Goal: Task Accomplishment & Management: Use online tool/utility

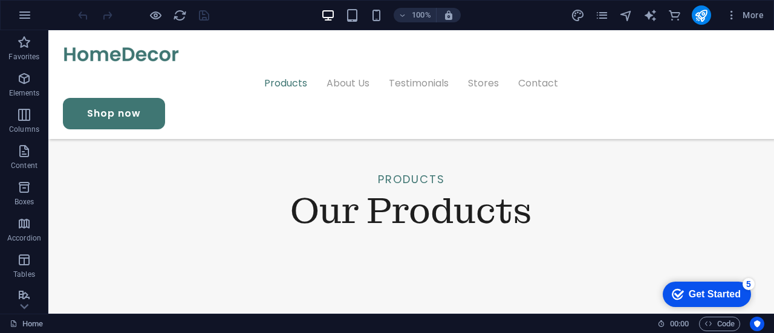
scroll to position [1241, 0]
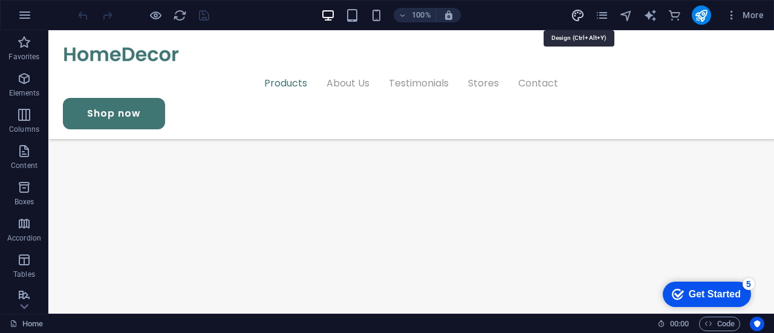
click at [581, 19] on icon "design" at bounding box center [578, 15] width 14 height 14
select select "px"
select select "400"
select select "px"
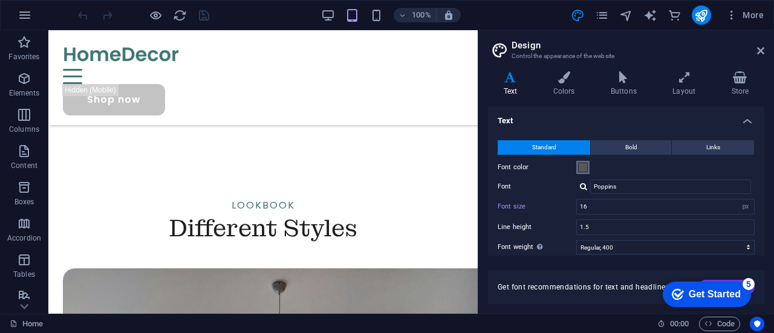
click at [584, 164] on span at bounding box center [583, 168] width 10 height 10
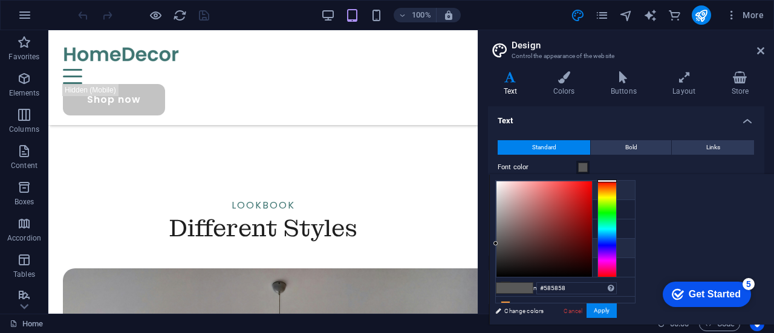
click at [526, 198] on li "Background color #ffffff" at bounding box center [565, 190] width 139 height 19
type input "#ffffff"
click at [772, 53] on aside "Design Control the appearance of the website Variants Text Colors Buttons Layou…" at bounding box center [626, 172] width 296 height 284
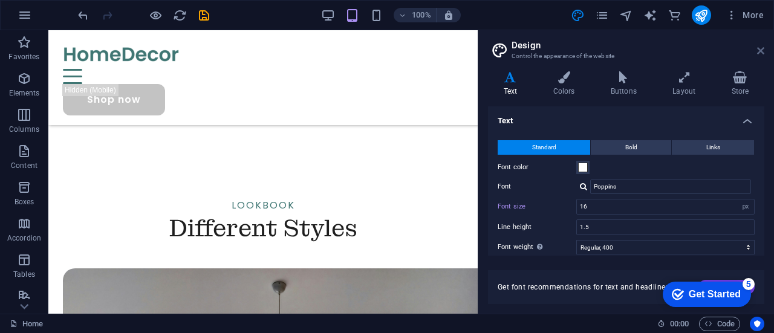
click at [763, 48] on icon at bounding box center [760, 51] width 7 height 10
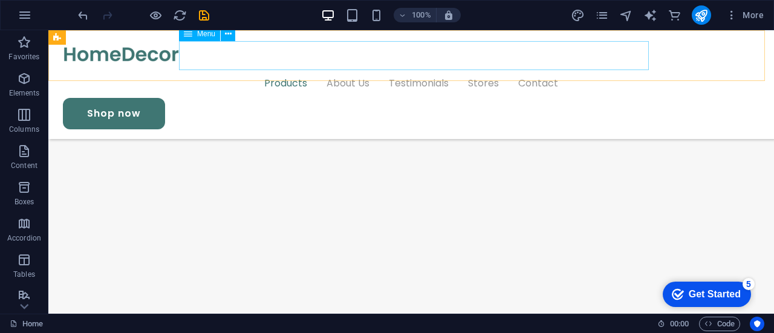
click at [231, 69] on nav "Products About Us Testimonials Stores Contact" at bounding box center [411, 83] width 697 height 29
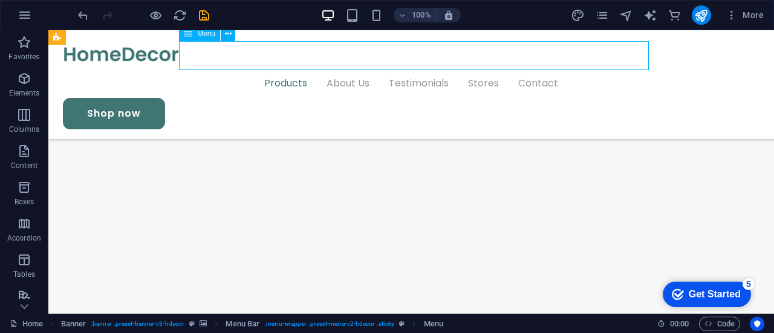
click at [231, 69] on nav "Products About Us Testimonials Stores Contact" at bounding box center [411, 83] width 697 height 29
select select "1"
select select
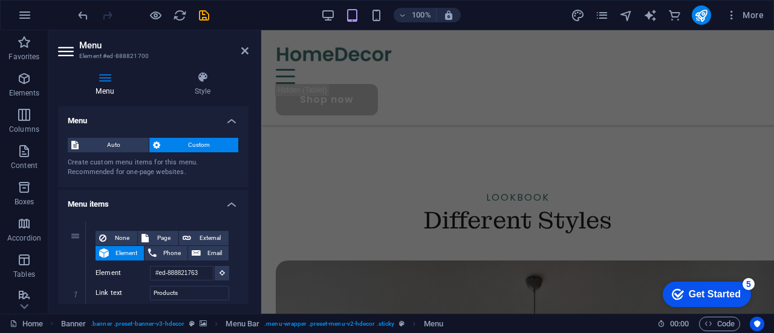
click at [239, 54] on header "Menu Element #ed-888821700" at bounding box center [153, 45] width 190 height 31
click at [363, 61] on div at bounding box center [518, 54] width 484 height 29
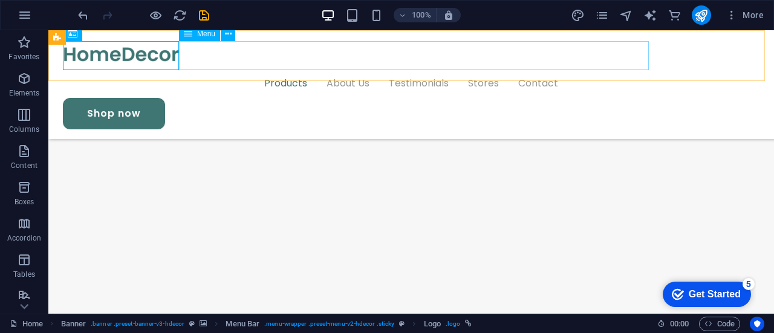
click at [239, 69] on nav "Products About Us Testimonials Stores Contact" at bounding box center [411, 83] width 697 height 29
select select "1"
select select
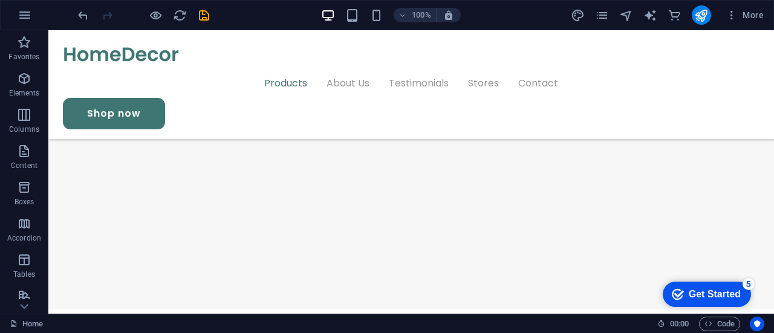
scroll to position [1315, 0]
click at [183, 15] on icon "reload" at bounding box center [180, 15] width 14 height 14
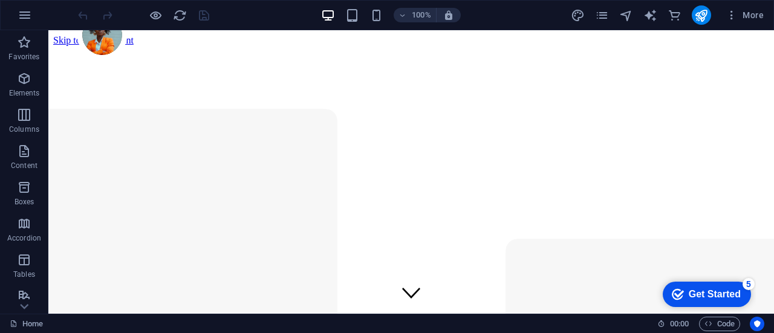
scroll to position [0, 0]
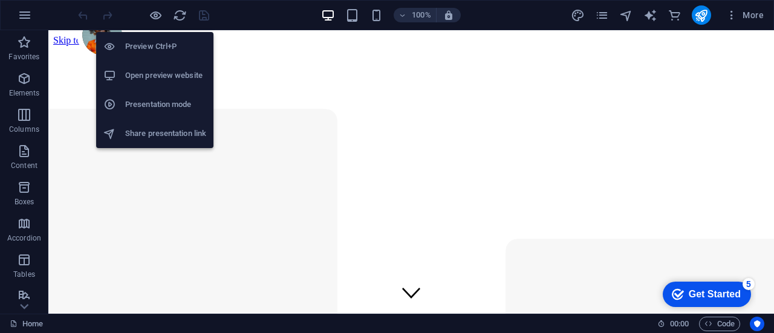
click at [178, 68] on h6 "Open preview website" at bounding box center [165, 75] width 81 height 15
click at [173, 107] on h6 "Presentation mode" at bounding box center [165, 104] width 81 height 15
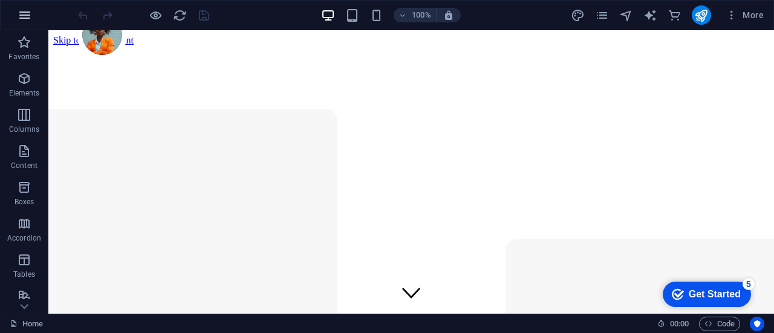
click at [19, 13] on icon "button" at bounding box center [25, 15] width 15 height 15
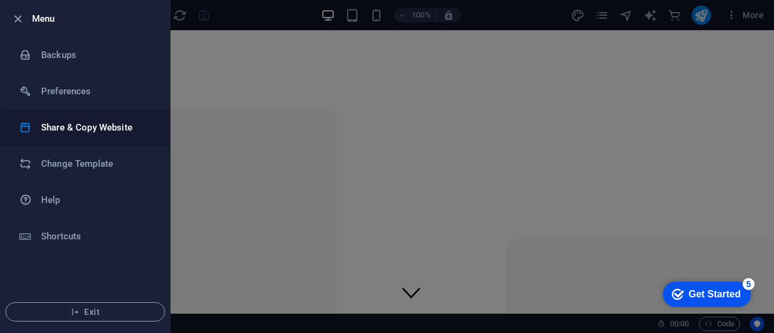
click at [89, 137] on li "Share & Copy Website" at bounding box center [85, 127] width 169 height 36
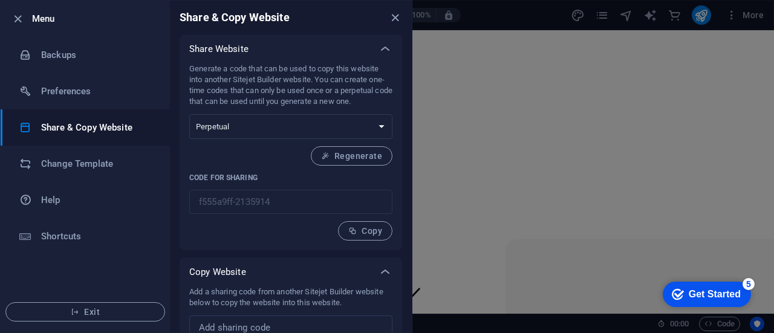
click at [454, 145] on div at bounding box center [387, 166] width 774 height 333
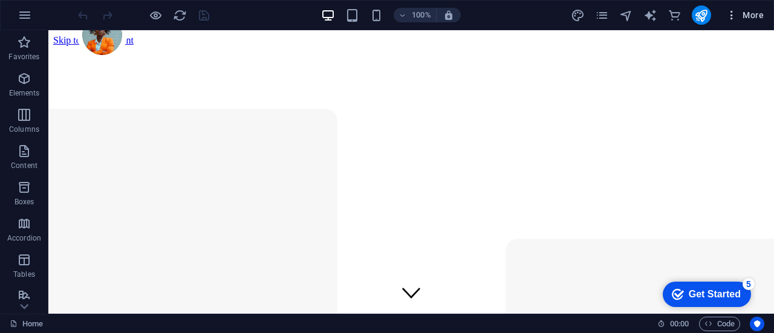
click at [747, 21] on button "More" at bounding box center [745, 14] width 48 height 19
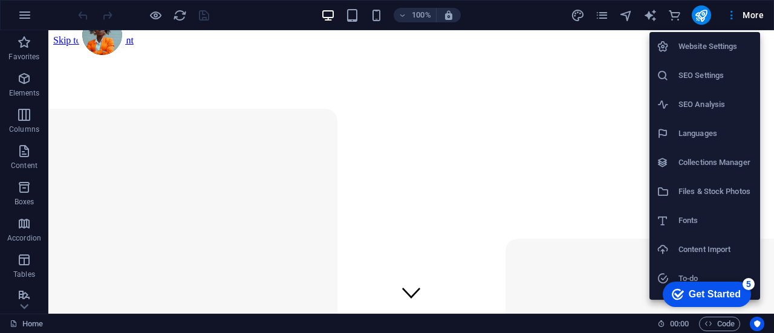
click at [709, 15] on div at bounding box center [387, 166] width 774 height 333
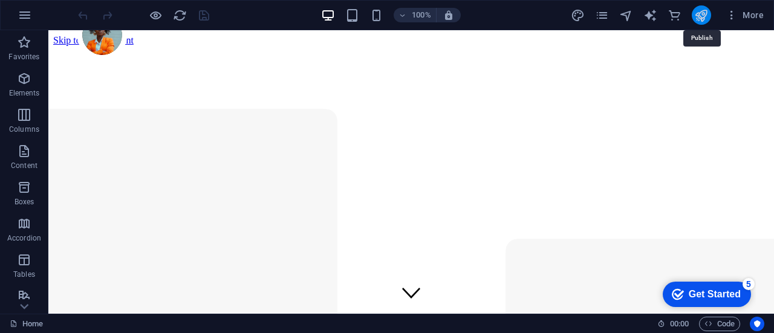
click at [702, 13] on icon "publish" at bounding box center [701, 15] width 14 height 14
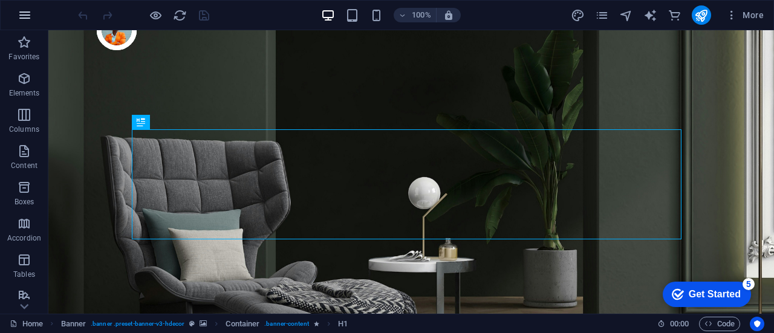
click at [18, 19] on icon "button" at bounding box center [25, 15] width 15 height 15
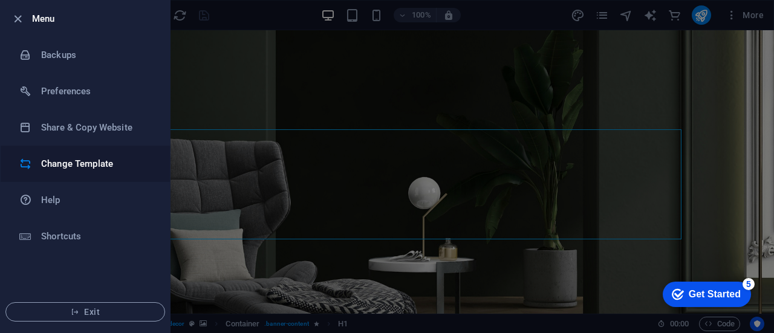
click at [107, 164] on h6 "Change Template" at bounding box center [97, 164] width 112 height 15
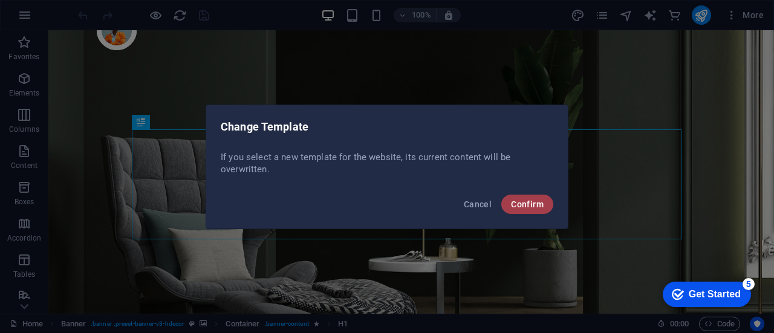
click at [507, 204] on button "Confirm" at bounding box center [527, 204] width 52 height 19
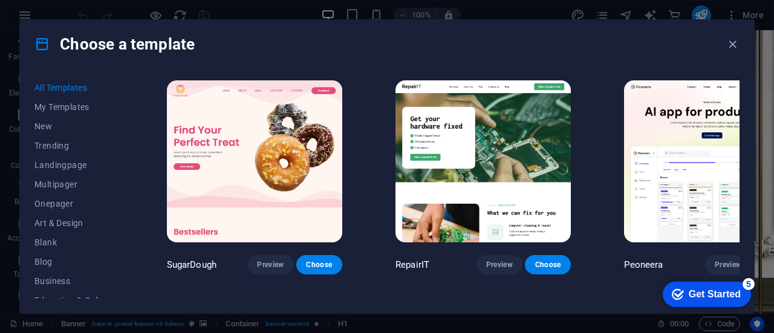
click at [731, 56] on div "Choose a template" at bounding box center [387, 44] width 734 height 48
click at [737, 100] on div "Peoneera Preview Choose" at bounding box center [712, 176] width 180 height 197
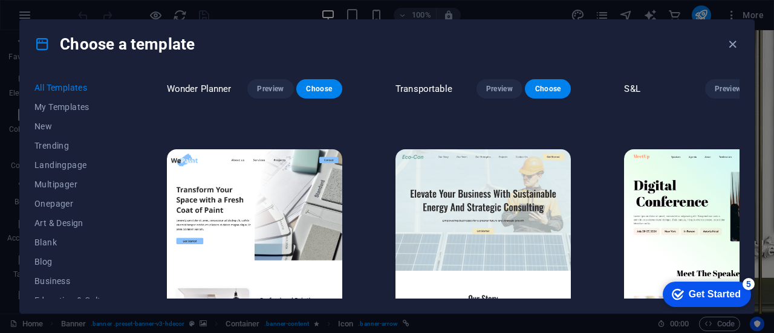
scroll to position [808, 0]
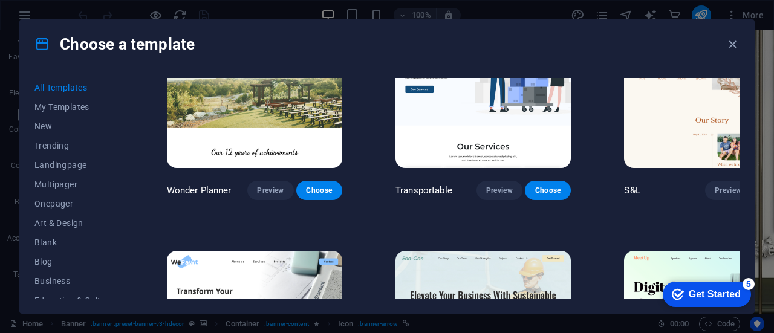
click at [426, 251] on img at bounding box center [482, 332] width 175 height 162
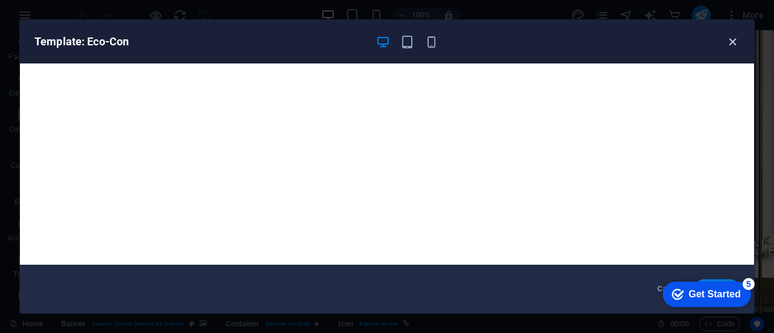
click at [731, 39] on icon "button" at bounding box center [733, 42] width 14 height 14
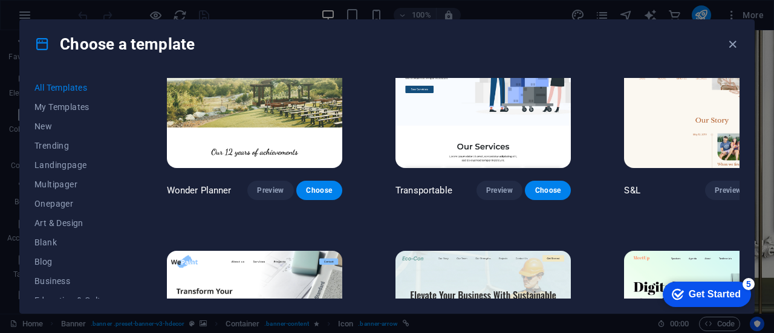
click at [740, 152] on div "All Templates My Templates New Trending Landingpage Multipager Onepager Art & D…" at bounding box center [387, 190] width 734 height 245
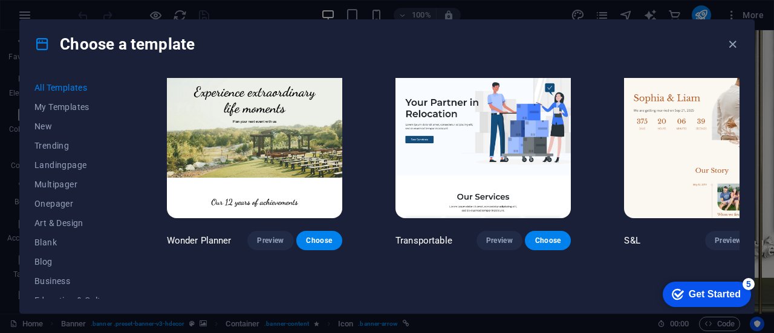
scroll to position [909, 0]
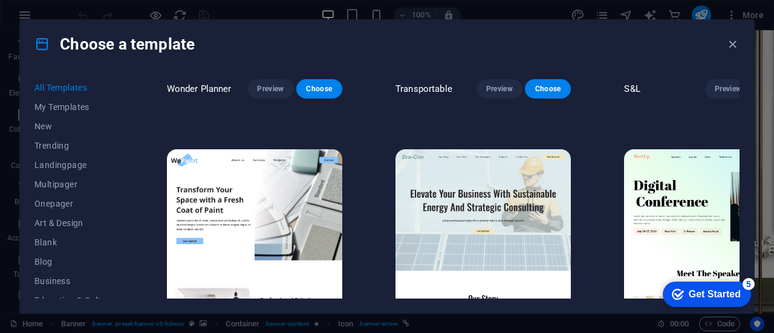
click at [535, 329] on span "Choose" at bounding box center [548, 334] width 27 height 10
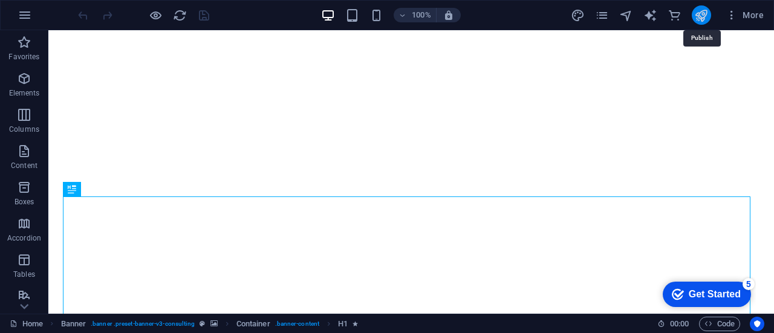
click at [698, 13] on icon "publish" at bounding box center [701, 15] width 14 height 14
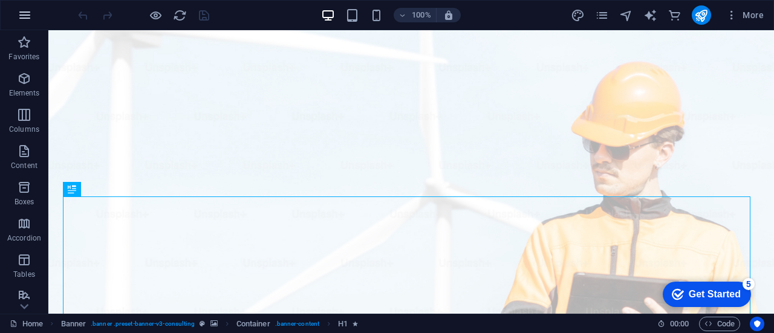
click at [27, 13] on icon "button" at bounding box center [25, 15] width 15 height 15
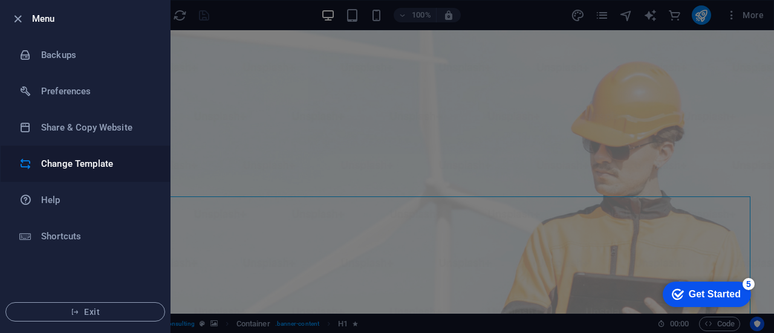
click at [78, 168] on h6 "Change Template" at bounding box center [97, 164] width 112 height 15
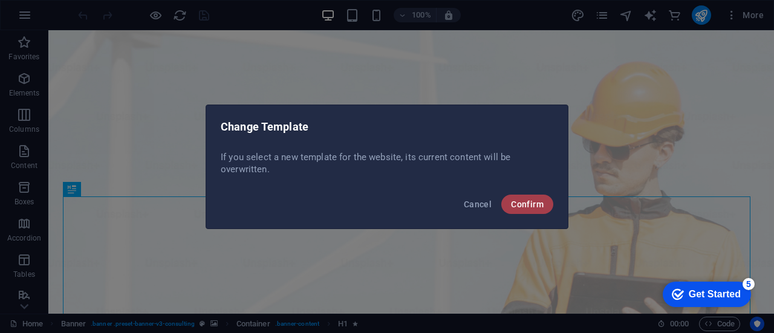
click at [535, 208] on span "Confirm" at bounding box center [527, 205] width 33 height 10
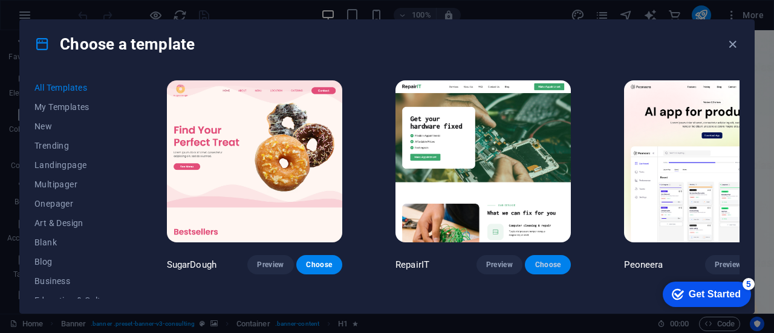
click at [535, 260] on span "Choose" at bounding box center [548, 265] width 27 height 10
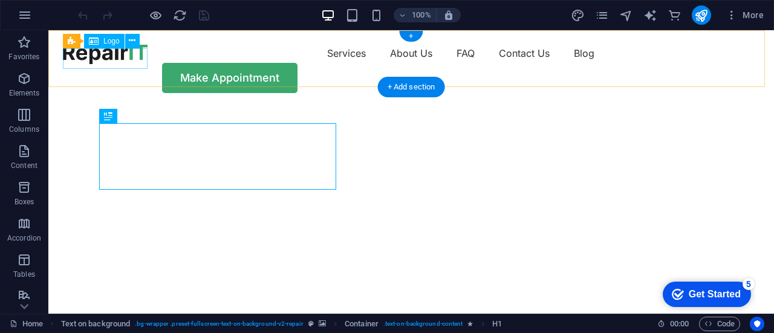
click at [122, 60] on div at bounding box center [105, 54] width 85 height 21
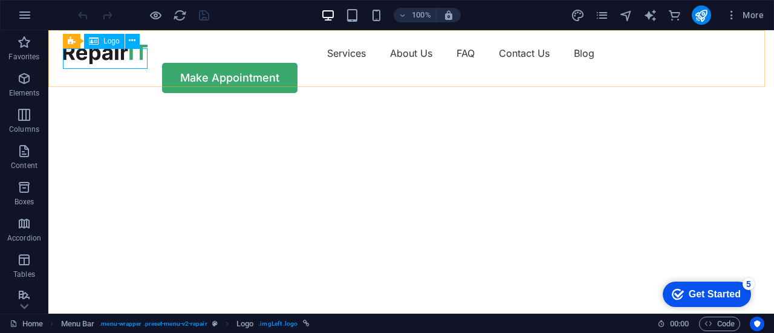
click at [103, 39] on span "Logo" at bounding box center [111, 40] width 16 height 7
select select "px"
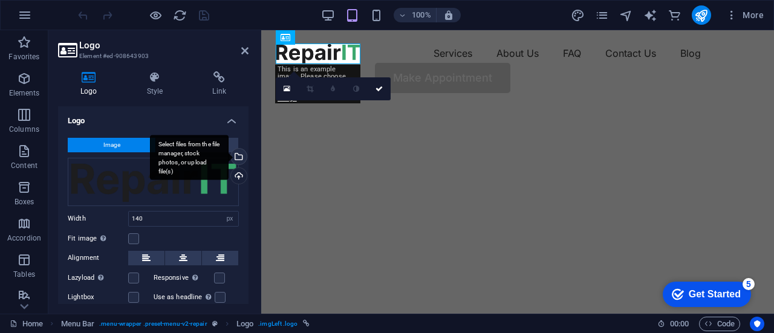
click at [237, 161] on div "Select files from the file manager, stock photos, or upload file(s)" at bounding box center [238, 158] width 18 height 18
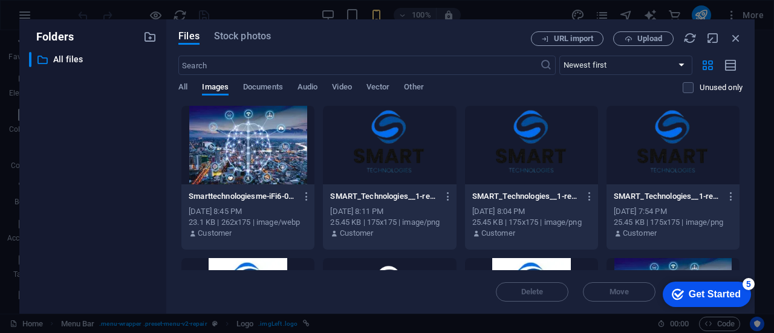
click at [738, 184] on div "Smarttechnologiesme-iFi6-0rjo9VGmi5Zpi6yKw.webp Smarttechnologiesme-iFi6-0rjo9V…" at bounding box center [460, 330] width 564 height 450
click at [743, 181] on div "Files Stock photos URL import Upload ​ Newest first Oldest first Name (A-Z) Nam…" at bounding box center [460, 166] width 588 height 294
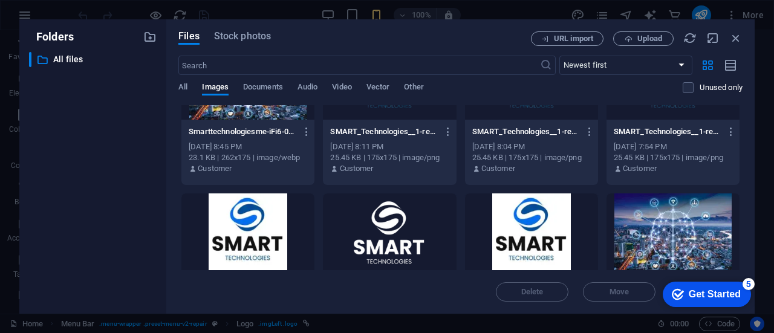
scroll to position [70, 0]
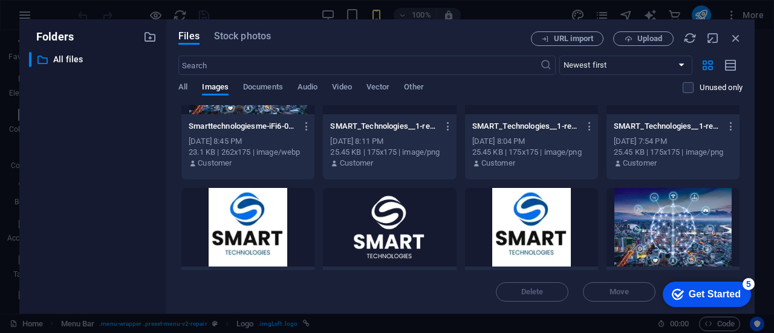
click at [234, 221] on div at bounding box center [247, 227] width 133 height 79
click at [234, 221] on div "1" at bounding box center [247, 227] width 133 height 79
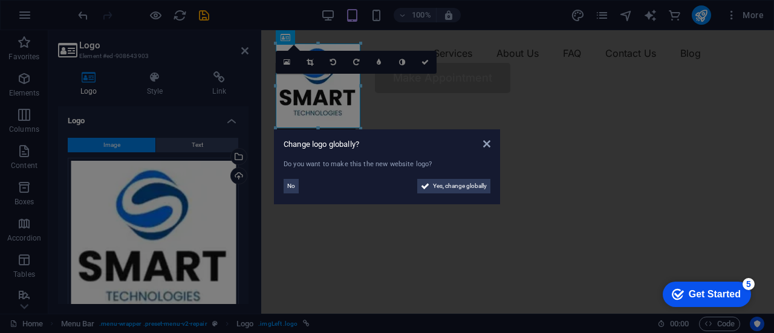
click at [436, 95] on aside "Change logo globally? Do you want to make this the new website logo? No Yes, ch…" at bounding box center [387, 166] width 774 height 333
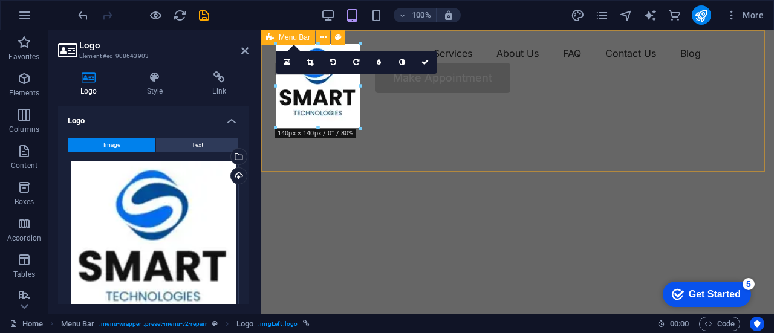
click at [521, 106] on div "Services About Us FAQ Contact Us Blog Make Appointment" at bounding box center [517, 68] width 513 height 76
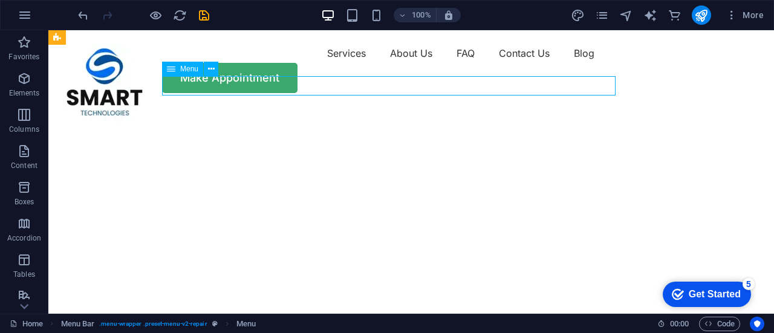
drag, startPoint x: 308, startPoint y: 80, endPoint x: 458, endPoint y: 88, distance: 149.5
click at [458, 63] on nav "Services About Us FAQ Contact Us Blog" at bounding box center [411, 53] width 697 height 19
click at [216, 63] on nav "Services About Us FAQ Contact Us Blog" at bounding box center [411, 53] width 697 height 19
select select "1"
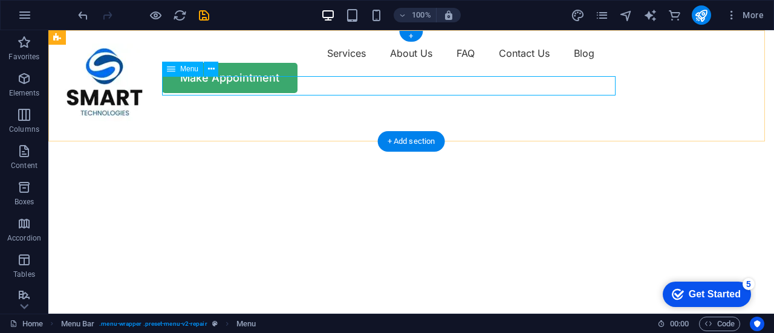
select select
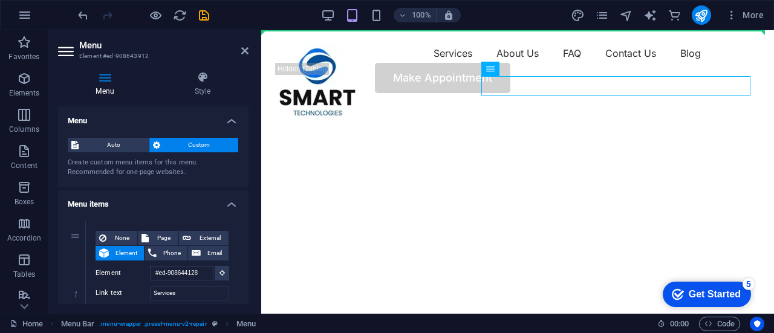
drag, startPoint x: 756, startPoint y: 99, endPoint x: 412, endPoint y: 89, distance: 344.2
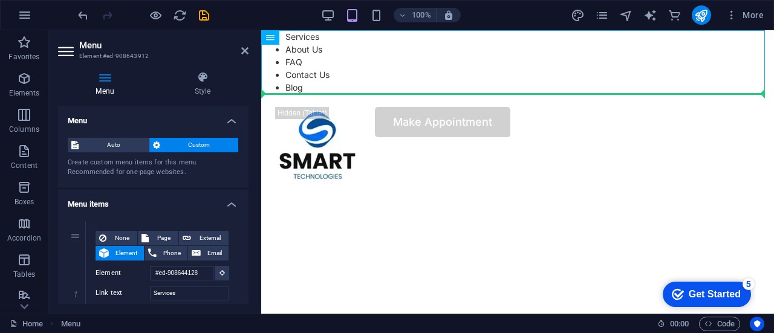
drag, startPoint x: 538, startPoint y: 67, endPoint x: 379, endPoint y: 122, distance: 168.1
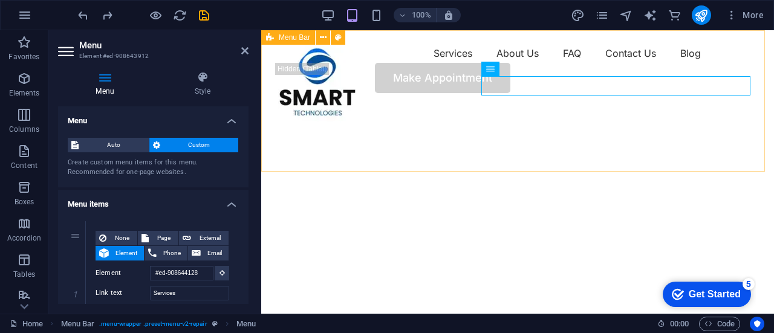
click at [527, 106] on div "Services About Us FAQ Contact Us Blog Make Appointment" at bounding box center [517, 68] width 513 height 76
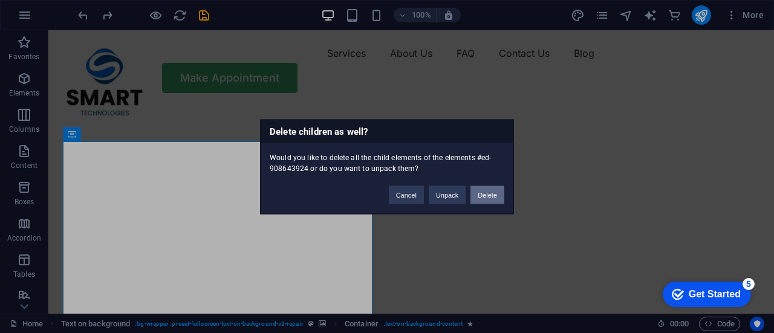
click at [490, 190] on button "Delete" at bounding box center [487, 195] width 34 height 18
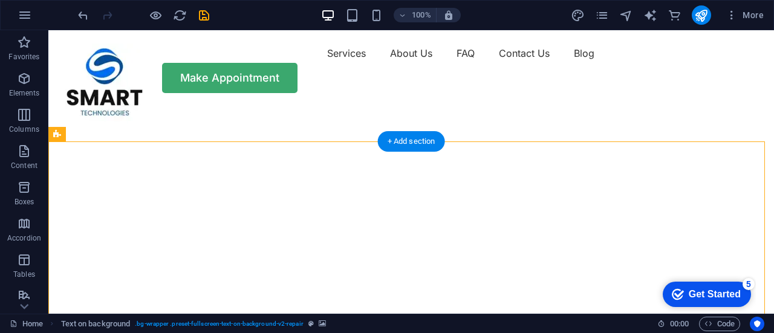
select select "vh"
select select "fade"
select select "ms"
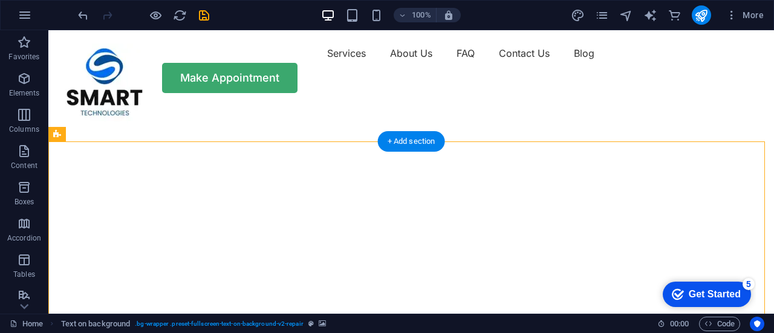
select select "s"
select select "progressive"
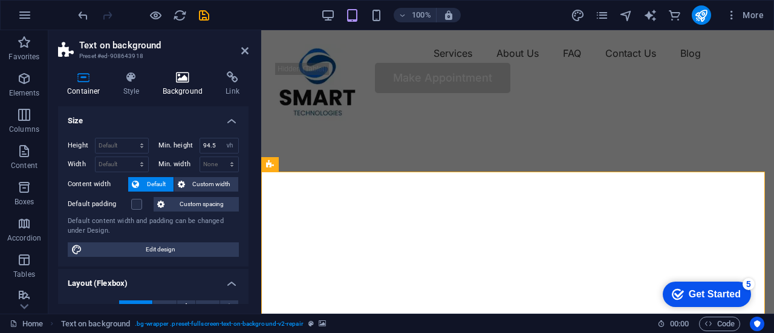
click at [185, 80] on icon at bounding box center [183, 77] width 59 height 12
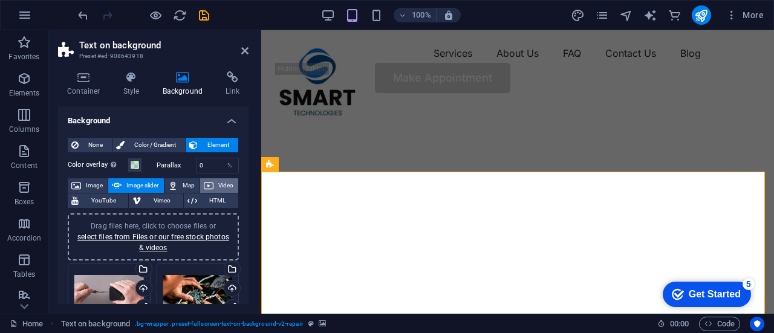
drag, startPoint x: 185, startPoint y: 80, endPoint x: 212, endPoint y: 181, distance: 104.4
click at [212, 181] on div "Container Style Background Link Size Height Default px rem % vh vw Min. height …" at bounding box center [153, 187] width 190 height 233
click at [212, 181] on button "Video" at bounding box center [219, 185] width 38 height 15
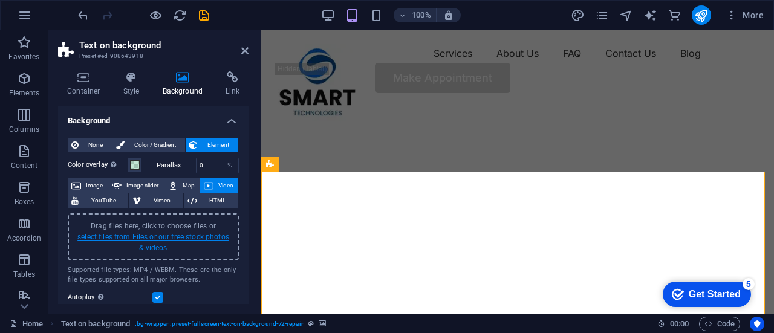
click at [146, 234] on link "select files from Files or our free stock photos & videos" at bounding box center [153, 242] width 152 height 19
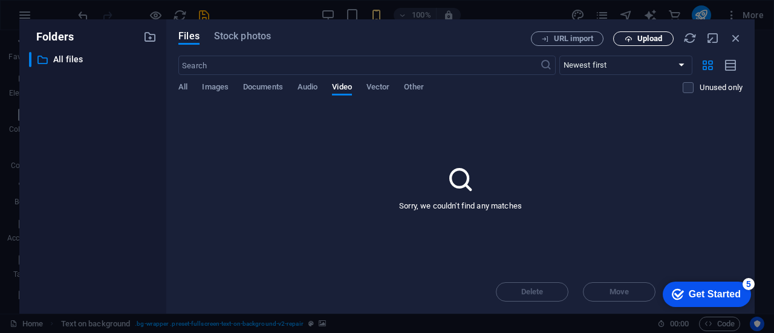
click at [631, 35] on icon "button" at bounding box center [629, 39] width 8 height 8
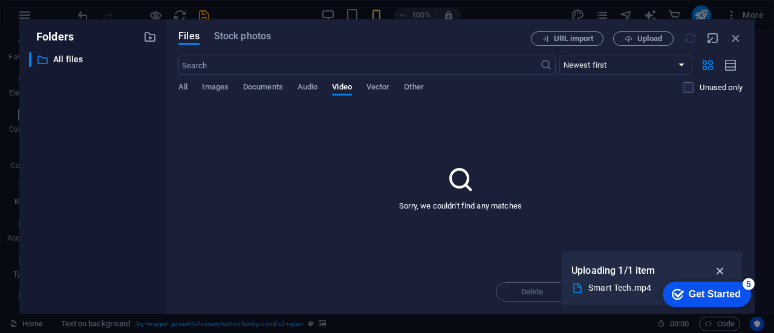
click at [716, 264] on button "button" at bounding box center [721, 270] width 24 height 19
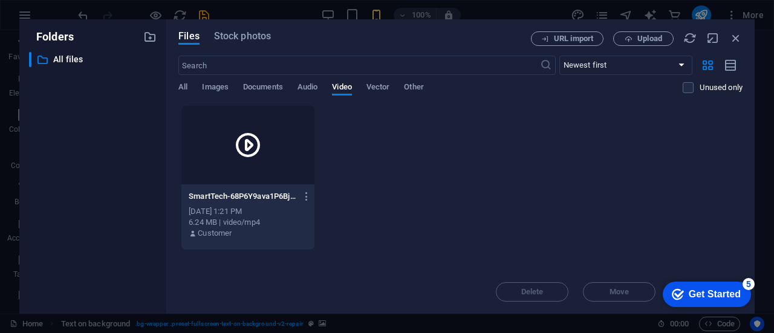
click at [284, 160] on div at bounding box center [247, 145] width 133 height 79
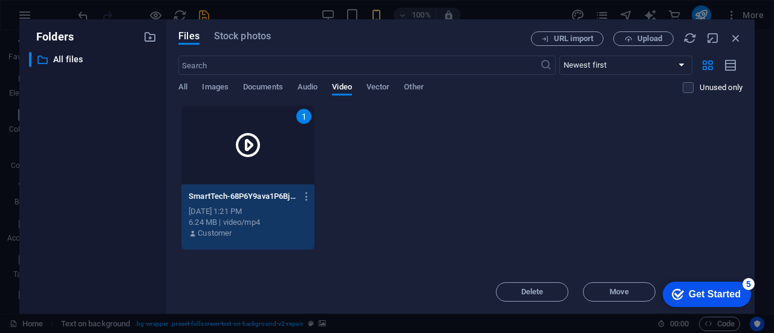
click at [284, 160] on div "1" at bounding box center [247, 145] width 133 height 79
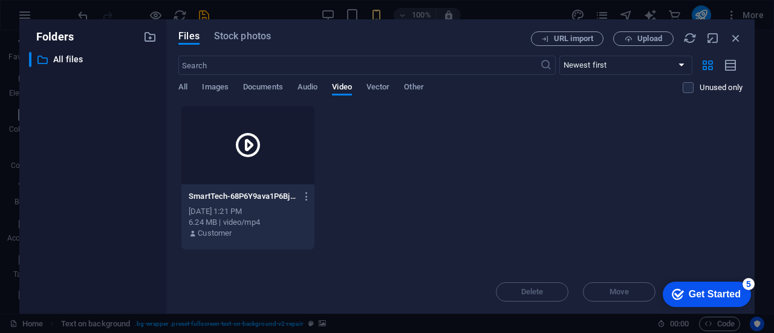
click at [284, 160] on div at bounding box center [247, 145] width 133 height 79
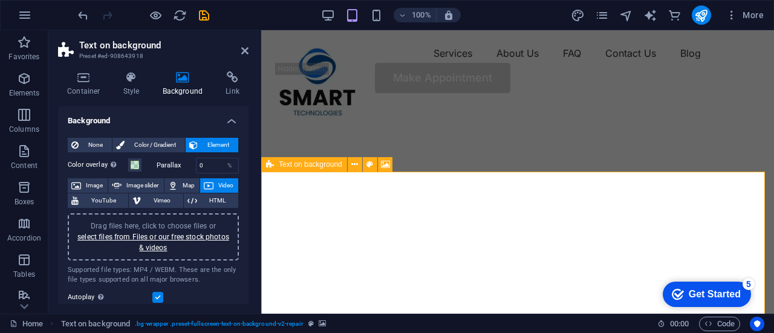
click at [284, 160] on div "Text on background" at bounding box center [304, 164] width 86 height 15
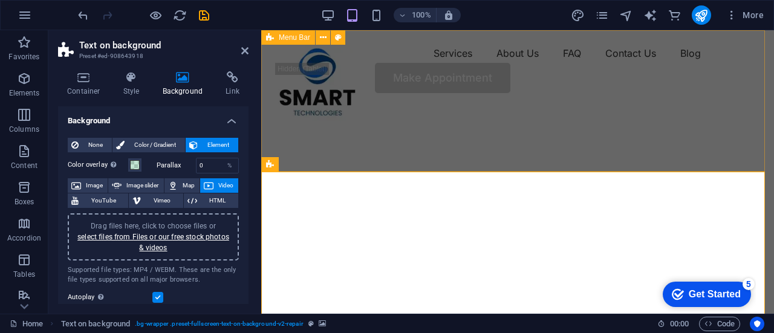
click at [482, 106] on div "Services About Us FAQ Contact Us Blog Make Appointment" at bounding box center [517, 68] width 513 height 76
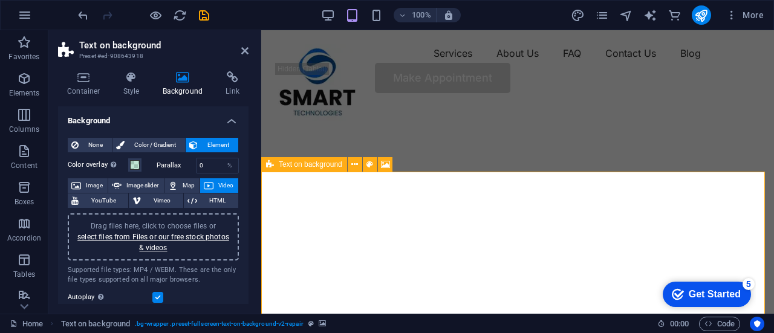
click at [86, 88] on h4 "Container" at bounding box center [86, 83] width 56 height 25
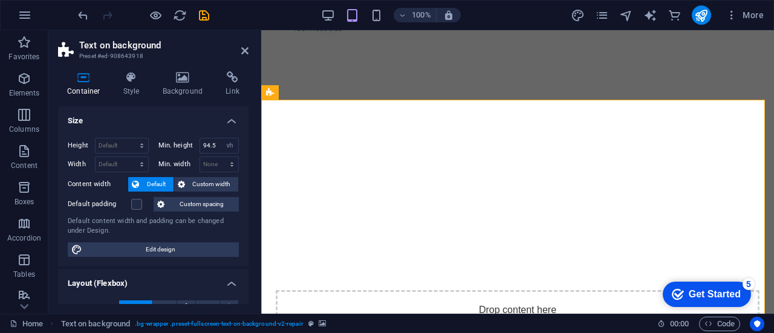
scroll to position [97, 0]
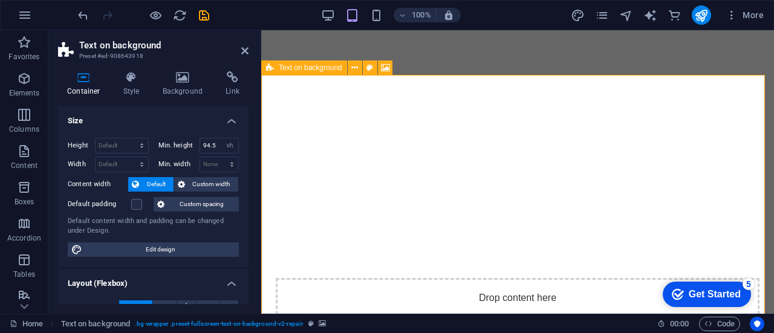
click at [548, 331] on span "Paste clipboard" at bounding box center [550, 339] width 67 height 17
click at [529, 278] on div "Drop content here or Add elements Paste clipboard" at bounding box center [518, 321] width 484 height 86
click at [556, 331] on span "Paste clipboard" at bounding box center [550, 339] width 67 height 17
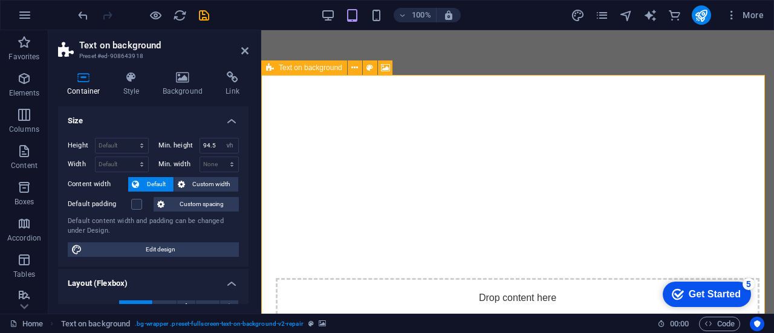
click at [492, 331] on span "Add elements" at bounding box center [482, 339] width 60 height 17
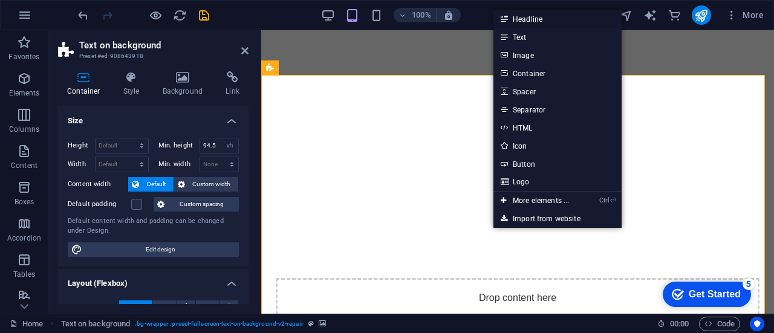
click at [522, 24] on link "Headline" at bounding box center [557, 19] width 128 height 18
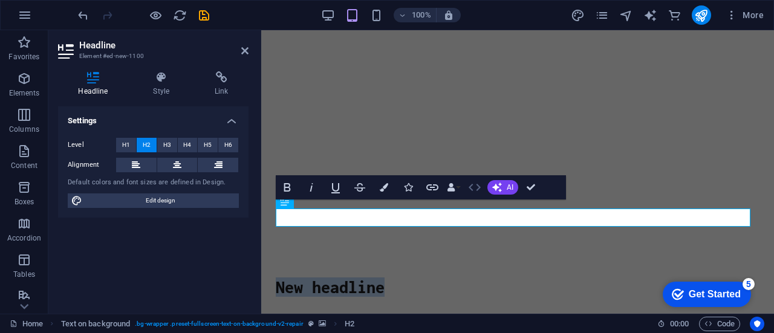
scroll to position [88, 0]
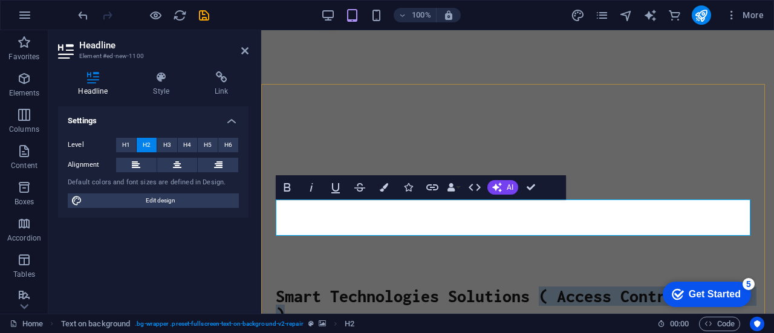
drag, startPoint x: 538, startPoint y: 213, endPoint x: 536, endPoint y: 229, distance: 15.8
click at [536, 287] on h2 "Smart Technologies Solutions ( Access Control System )" at bounding box center [518, 305] width 484 height 36
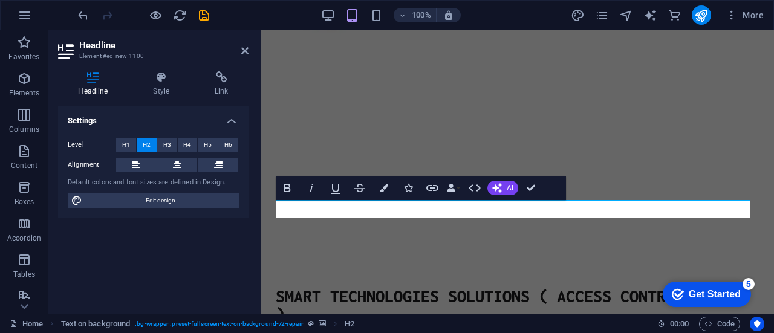
scroll to position [272, 2]
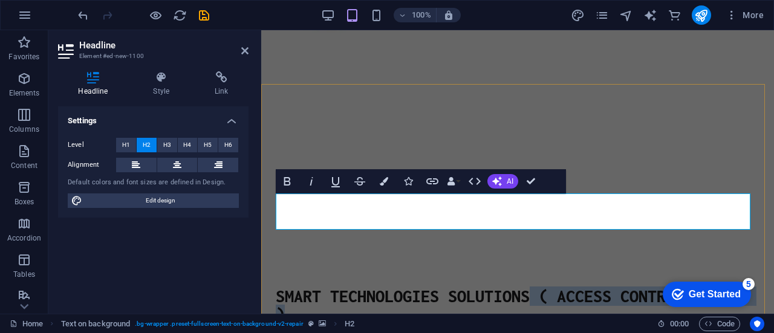
drag, startPoint x: 532, startPoint y: 203, endPoint x: 532, endPoint y: 230, distance: 27.2
click at [532, 287] on div "SMART TECHNOLOGIES SOLUTIONS ( ACCESS CONTROL SYSTEM ) SMART TECHNOLOGIES SOLUT…" at bounding box center [517, 311] width 513 height 49
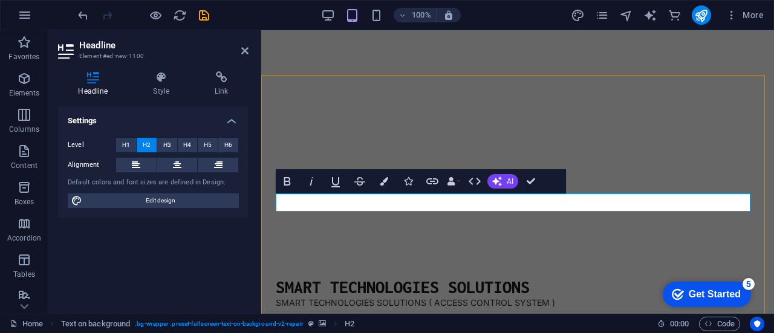
click at [489, 278] on h2 "SMART TECHNOLOGIES SOLUTIONS" at bounding box center [518, 287] width 484 height 18
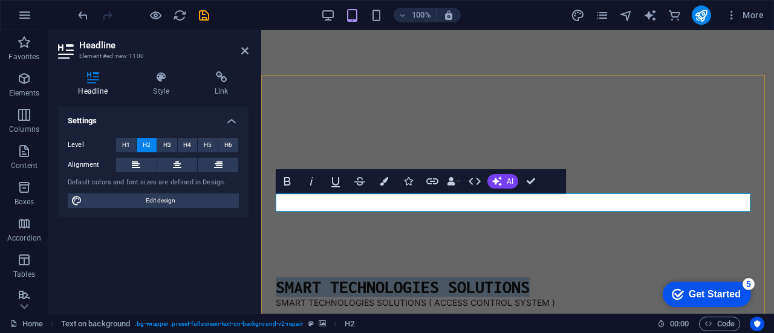
click at [489, 278] on h2 "SMART TECHNOLOGIES SOLUTIONS" at bounding box center [518, 287] width 484 height 18
click at [119, 144] on button "H1" at bounding box center [126, 145] width 20 height 15
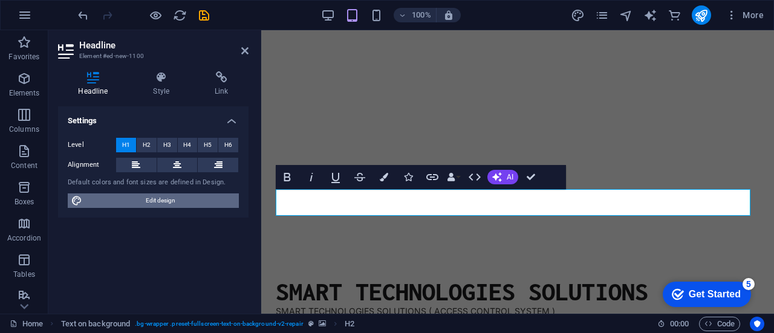
click at [169, 201] on span "Edit design" at bounding box center [160, 201] width 149 height 15
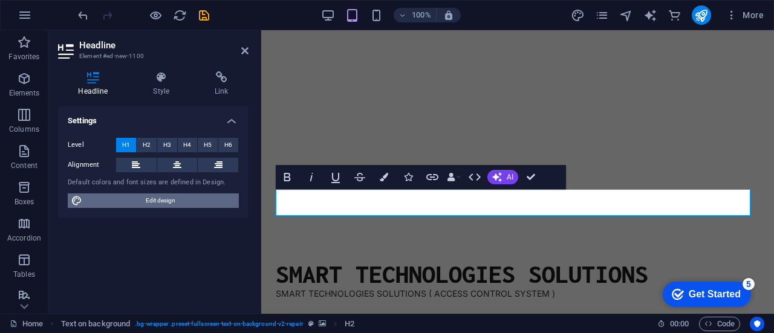
select select "px"
select select "400"
select select "px"
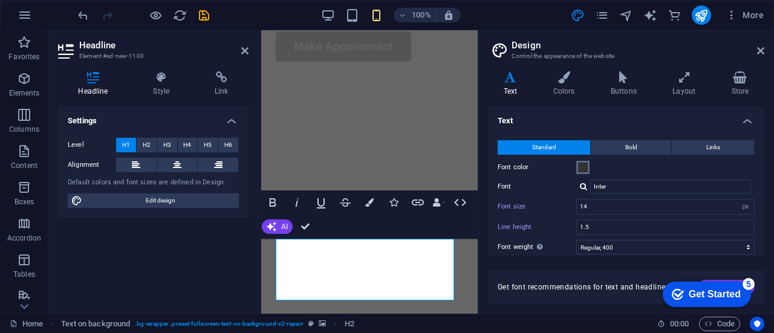
click at [582, 164] on span at bounding box center [583, 168] width 10 height 10
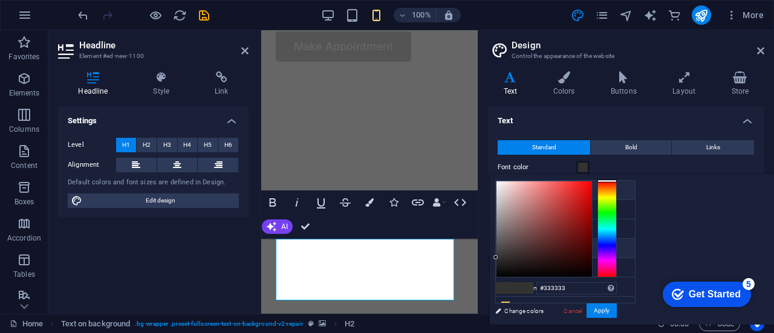
click at [507, 192] on icon at bounding box center [505, 190] width 8 height 8
type input "#ffffff"
click at [761, 52] on icon at bounding box center [760, 51] width 7 height 10
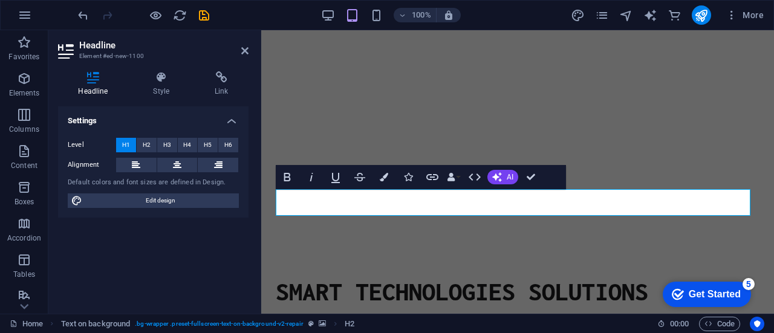
click at [509, 122] on figure at bounding box center [517, 144] width 513 height 268
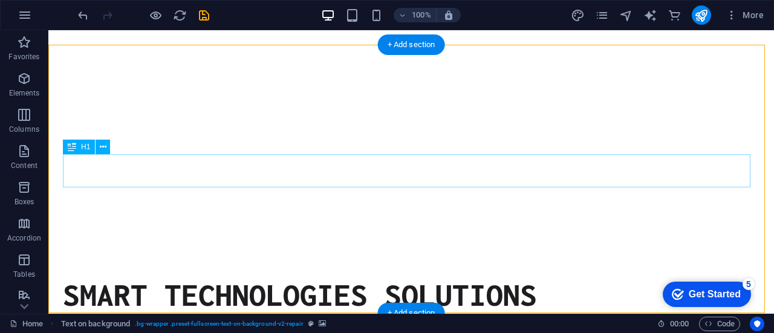
click at [399, 278] on div "SMART TECHNOLOGIES SOLUTIONS" at bounding box center [411, 294] width 697 height 33
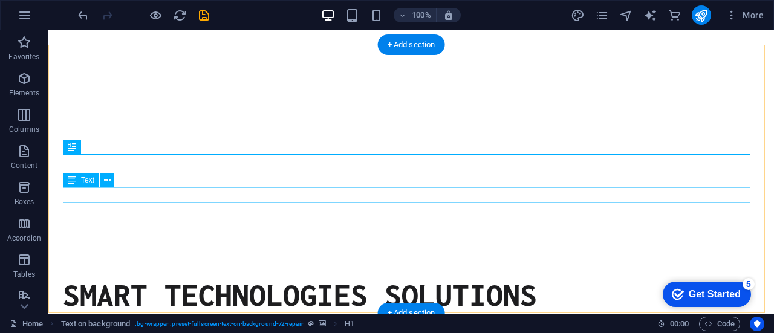
click at [362, 311] on div "SMART TECHNOLOGIES SOLUTIONS ( ACCESS CONTROL SYSTEM )" at bounding box center [411, 319] width 697 height 16
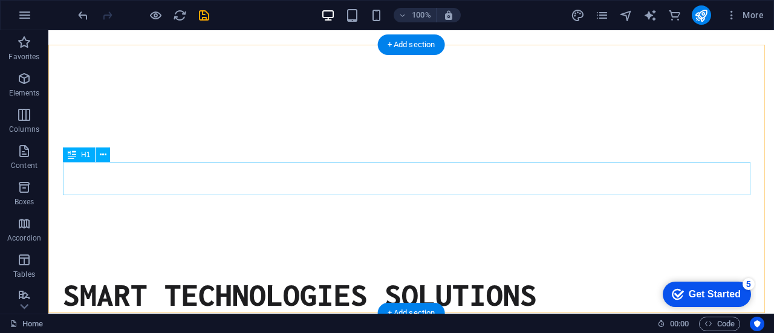
click at [362, 278] on div "SMART TECHNOLOGIES SOLUTIONS" at bounding box center [411, 294] width 697 height 33
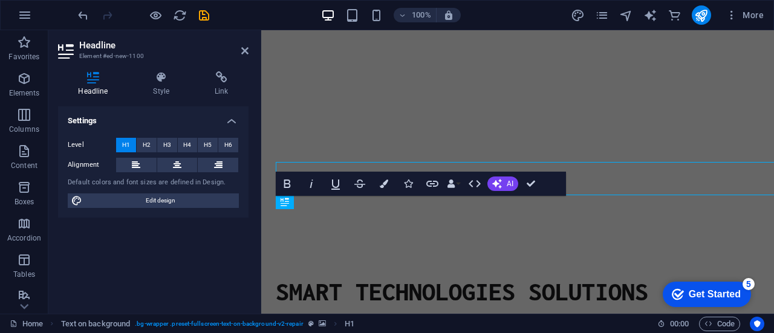
drag, startPoint x: 574, startPoint y: 192, endPoint x: 362, endPoint y: 192, distance: 212.9
click at [362, 192] on figure at bounding box center [517, 144] width 513 height 268
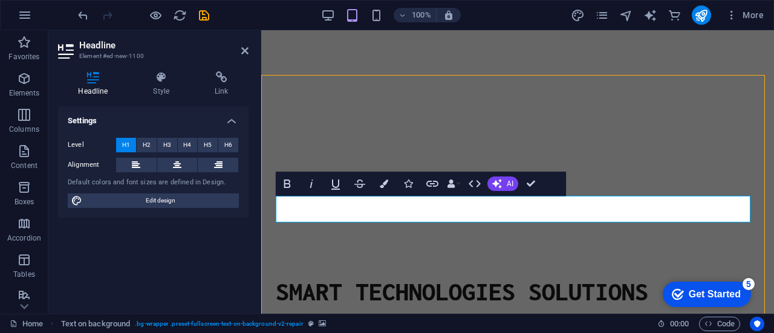
scroll to position [63, 0]
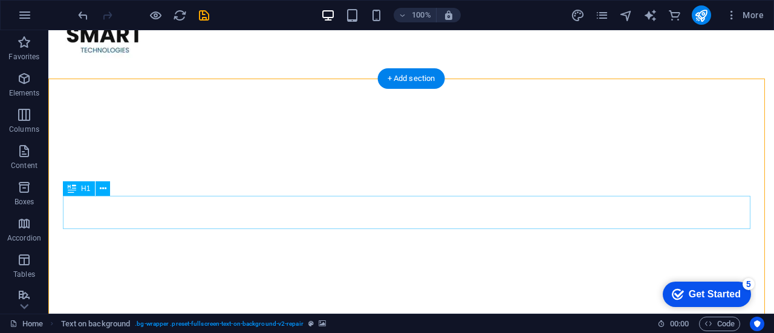
click at [484, 312] on div "SMART TECHNOLOGIES SOLUTIONS" at bounding box center [411, 328] width 697 height 33
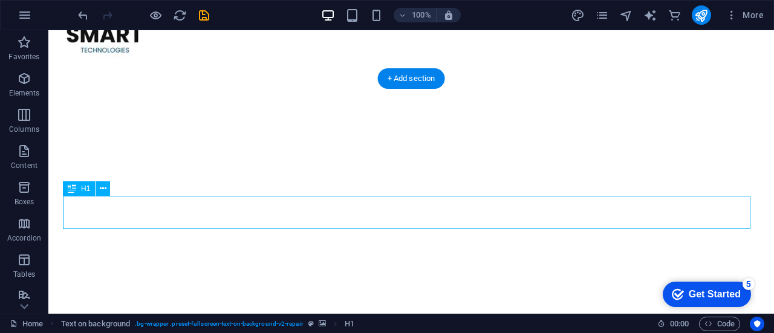
click at [484, 312] on div "SMART TECHNOLOGIES SOLUTIONS" at bounding box center [411, 328] width 697 height 33
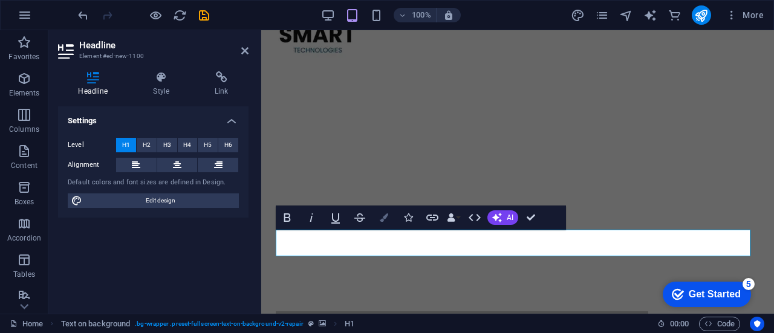
click at [382, 218] on icon "button" at bounding box center [384, 217] width 8 height 8
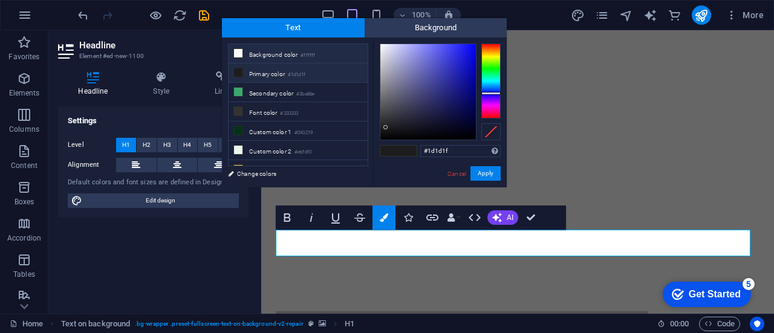
click at [273, 47] on li "Background color #ffffff" at bounding box center [298, 53] width 139 height 19
type input "#ffffff"
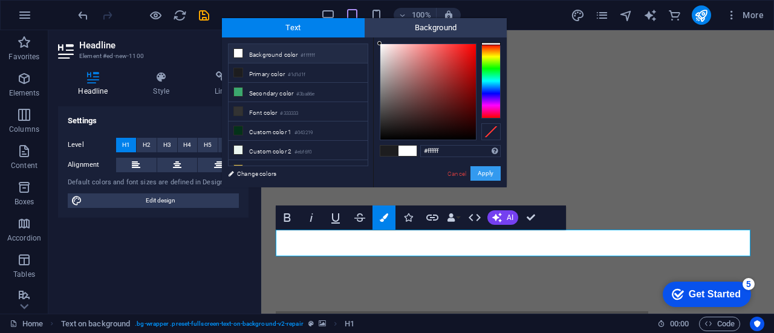
click at [483, 180] on button "Apply" at bounding box center [485, 173] width 30 height 15
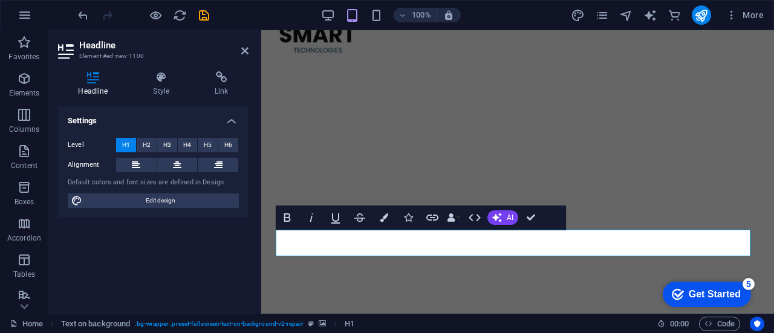
click at [530, 177] on figure at bounding box center [517, 178] width 513 height 268
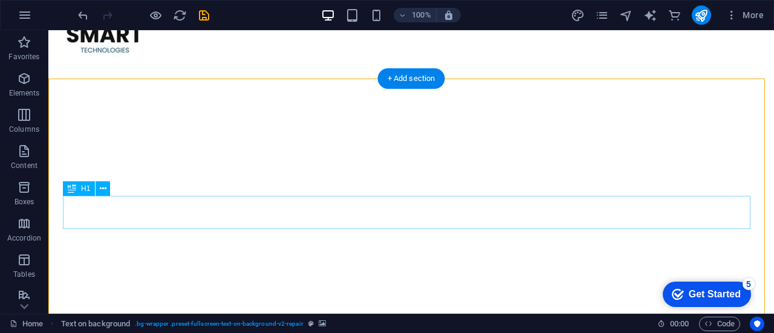
click at [454, 312] on div "SMART TECHNOLOGIES SOLUTIONS" at bounding box center [411, 328] width 697 height 33
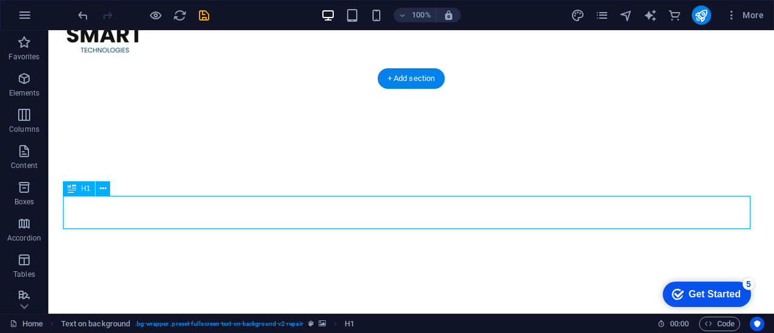
click at [454, 312] on div "SMART TECHNOLOGIES SOLUTIONS" at bounding box center [411, 328] width 697 height 33
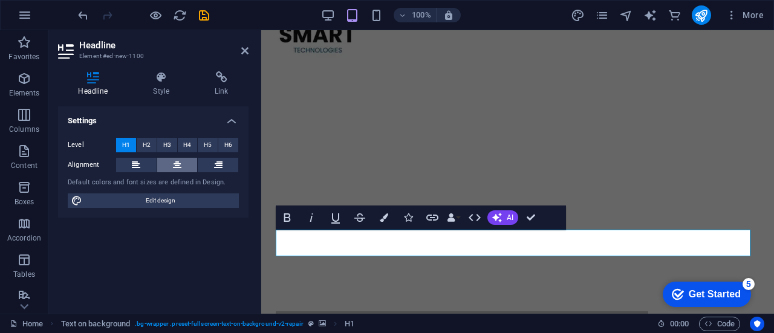
click at [177, 165] on icon at bounding box center [177, 165] width 8 height 15
click at [443, 138] on figure at bounding box center [517, 178] width 513 height 268
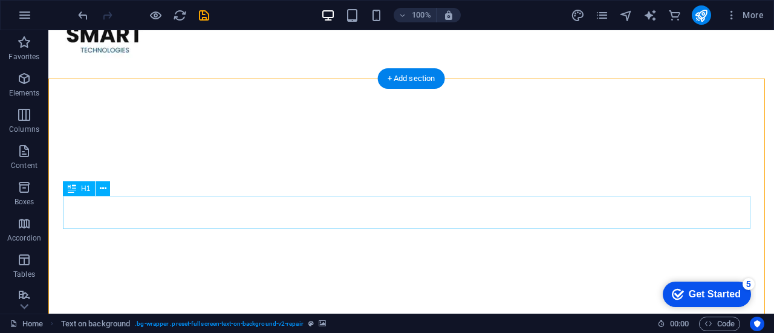
click at [415, 312] on div "SMART TECHNOLOGIES SOLUTIONS" at bounding box center [411, 328] width 697 height 33
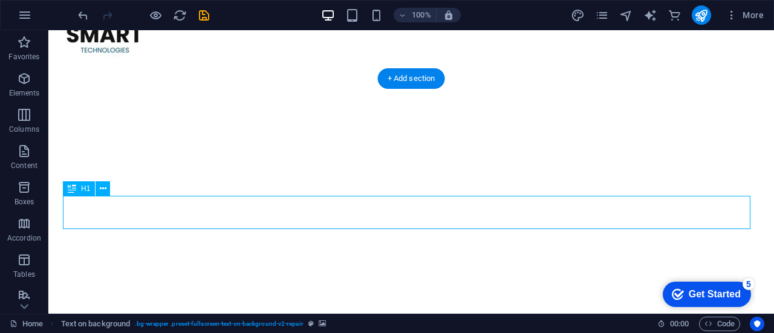
click at [415, 312] on div "SMART TECHNOLOGIES SOLUTIONS" at bounding box center [411, 328] width 697 height 33
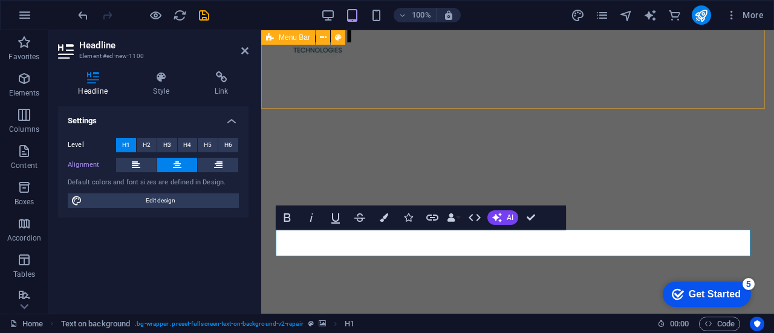
click at [567, 44] on div "Services About Us FAQ Contact Us Blog Make Appointment" at bounding box center [517, 5] width 513 height 76
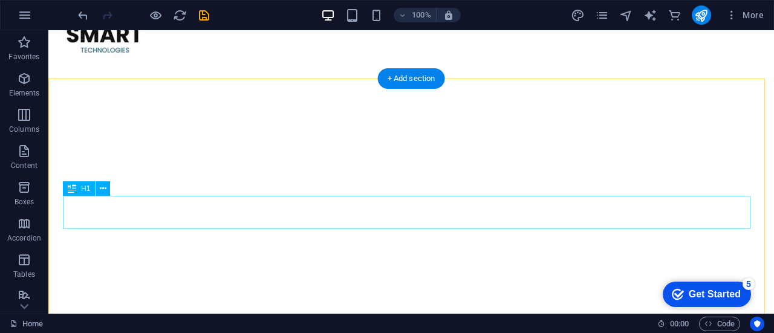
click at [533, 312] on div "SMART TECHNOLOGIES SOLUTIONS" at bounding box center [411, 328] width 697 height 33
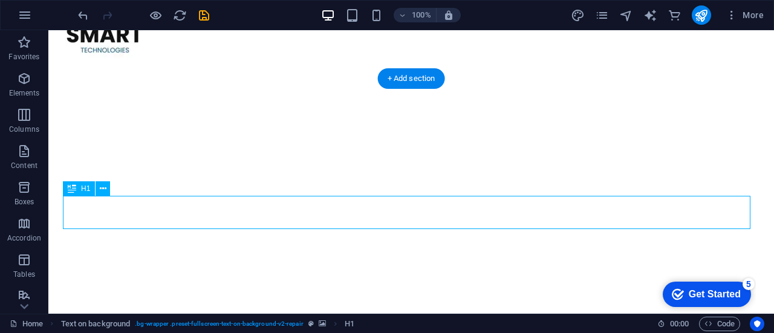
click at [533, 312] on div "SMART TECHNOLOGIES SOLUTIONS" at bounding box center [411, 328] width 697 height 33
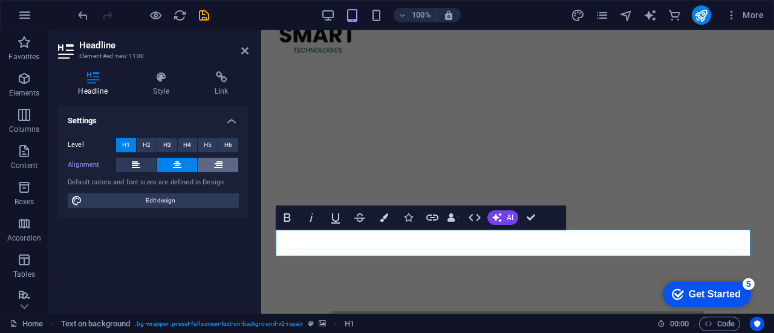
click at [225, 164] on button at bounding box center [218, 165] width 41 height 15
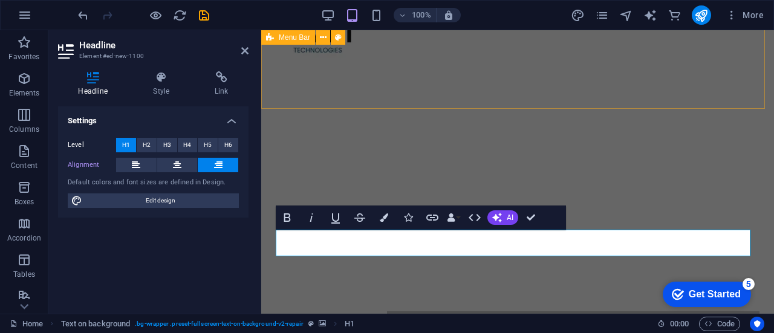
click at [555, 44] on div "Services About Us FAQ Contact Us Blog Make Appointment" at bounding box center [517, 5] width 513 height 76
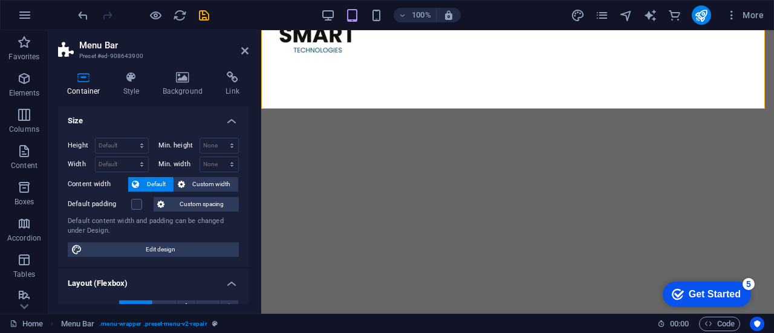
click at [249, 55] on aside "Menu Bar Preset #ed-908643900 Container Style Background Link Size Height Defau…" at bounding box center [154, 172] width 213 height 284
click at [242, 49] on icon at bounding box center [244, 51] width 7 height 10
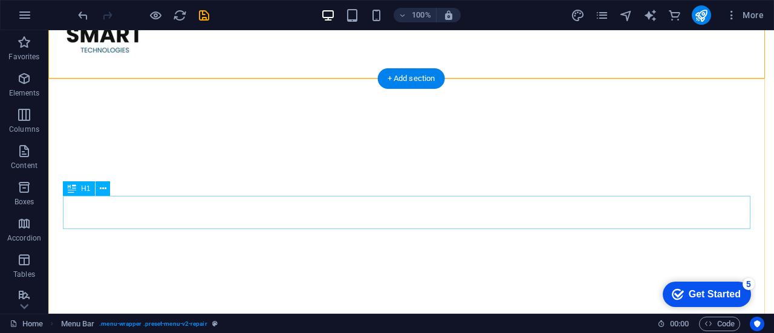
click at [418, 312] on div "SMART TECHNOLOGIES SOLUTIONS" at bounding box center [411, 328] width 697 height 33
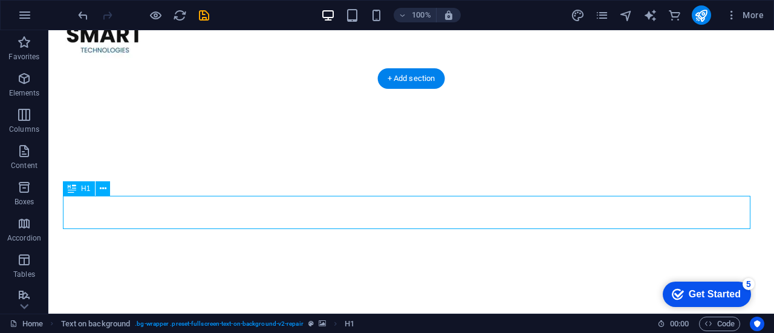
click at [418, 312] on div "SMART TECHNOLOGIES SOLUTIONS" at bounding box center [411, 328] width 697 height 33
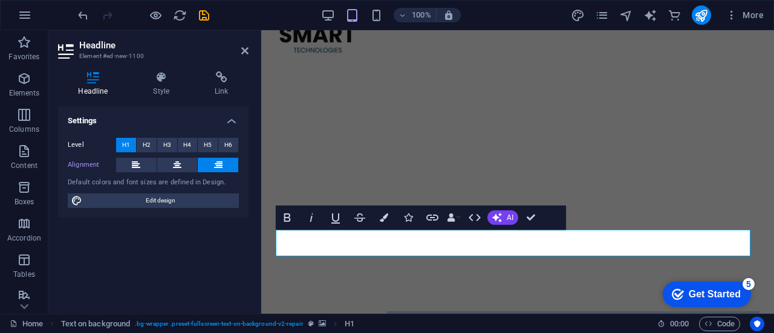
drag, startPoint x: 631, startPoint y: 220, endPoint x: 418, endPoint y: 220, distance: 212.9
click at [418, 220] on figure at bounding box center [517, 178] width 513 height 268
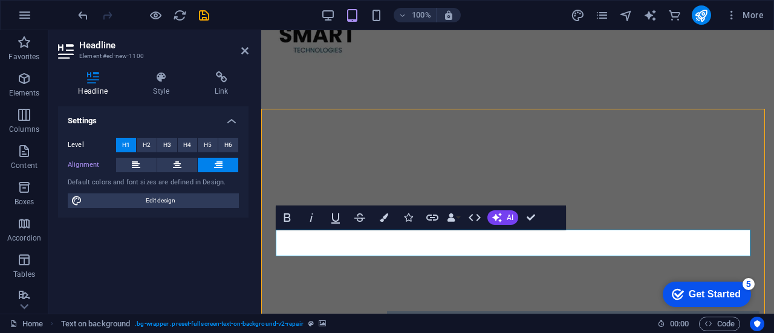
scroll to position [29, 0]
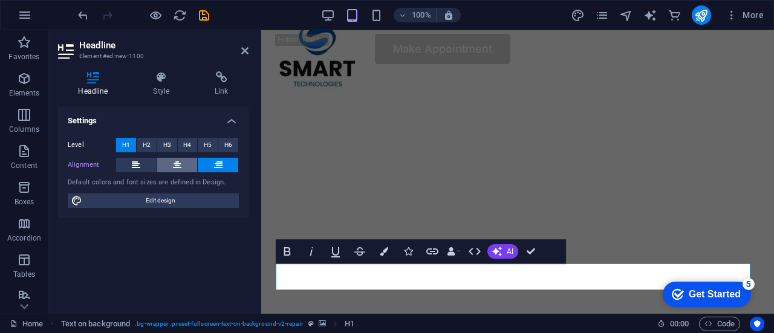
click at [170, 163] on button at bounding box center [177, 165] width 41 height 15
click at [164, 84] on h4 "Style" at bounding box center [164, 83] width 62 height 25
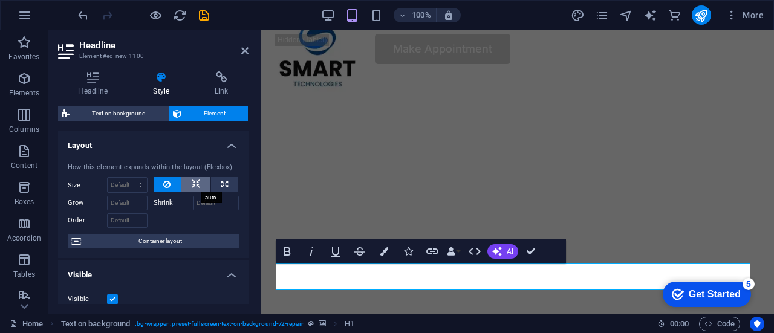
click at [197, 183] on icon at bounding box center [196, 184] width 8 height 15
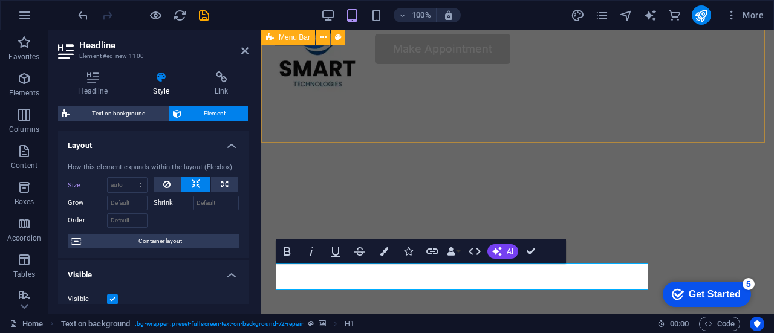
click at [516, 77] on div "Services About Us FAQ Contact Us Blog Make Appointment" at bounding box center [517, 39] width 513 height 76
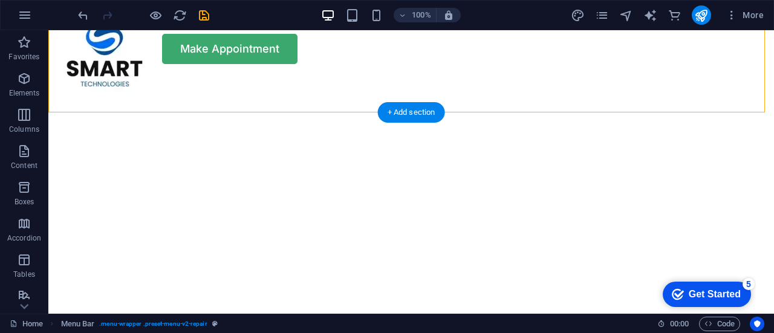
click at [695, 142] on figure at bounding box center [411, 211] width 726 height 268
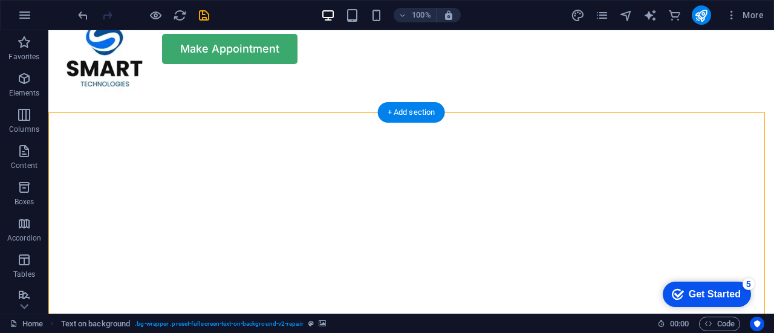
click at [695, 142] on figure at bounding box center [411, 211] width 726 height 268
select select "vh"
select select "%"
select select "rem"
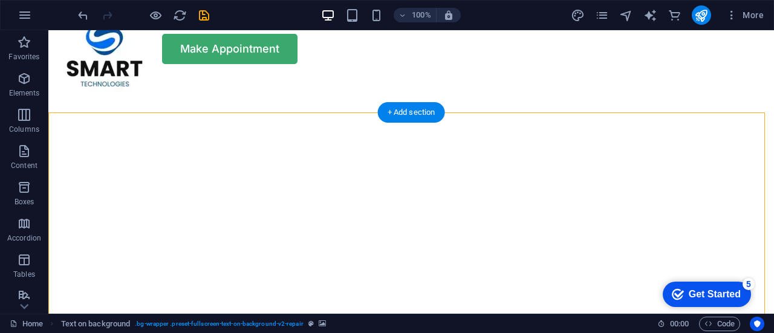
select select "rem"
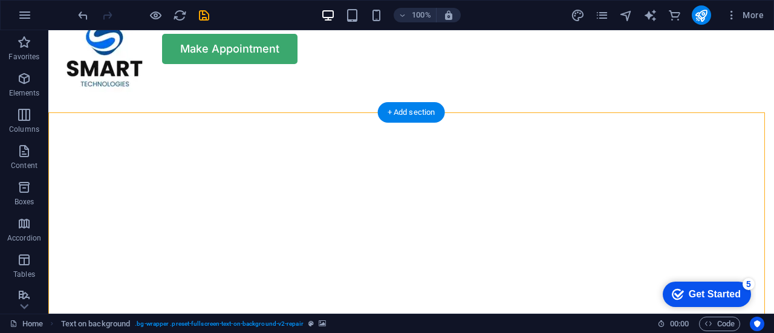
select select "px"
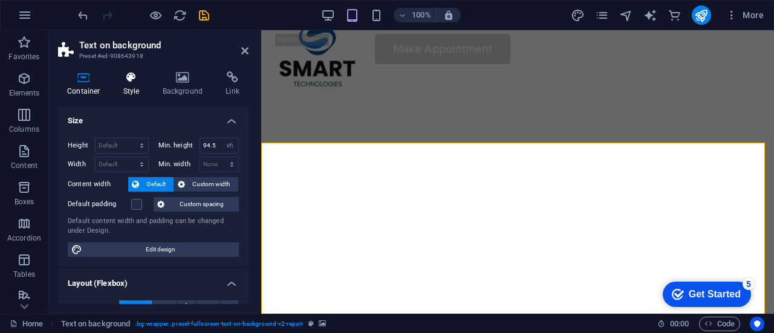
click at [129, 80] on icon at bounding box center [131, 77] width 34 height 12
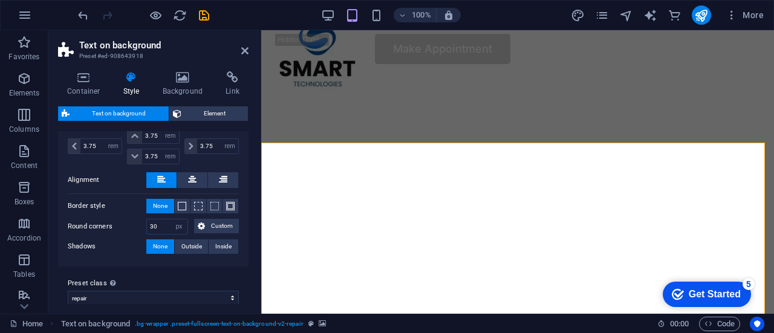
scroll to position [268, 0]
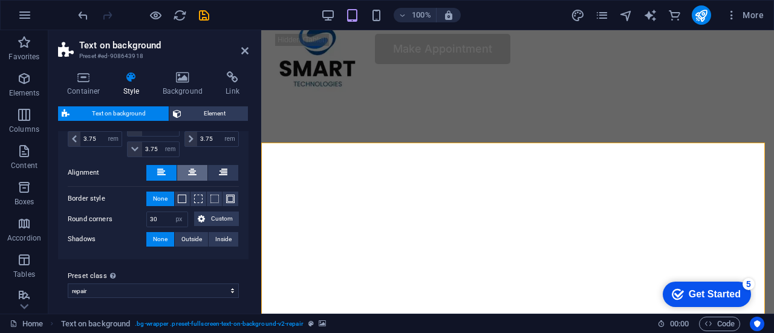
click at [186, 166] on button at bounding box center [192, 173] width 30 height 16
click at [243, 247] on div "Background Size 60 px rem % vh vw Full width Gap 0 px rem % vh vw Custom Custom…" at bounding box center [153, 133] width 195 height 251
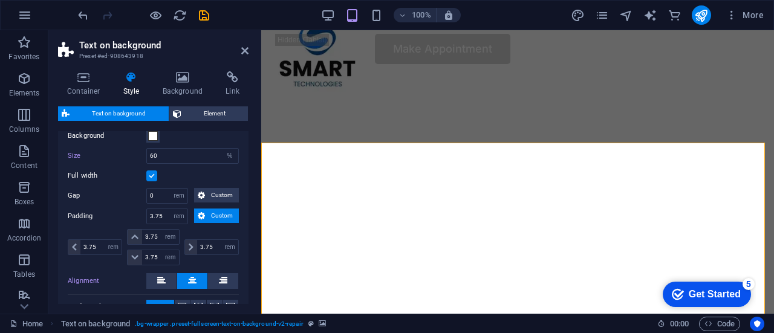
scroll to position [158, 0]
click at [180, 68] on div "Container Style Background Link Size Height Default px rem % vh vw Min. height …" at bounding box center [153, 188] width 210 height 252
click at [183, 77] on icon at bounding box center [183, 77] width 59 height 12
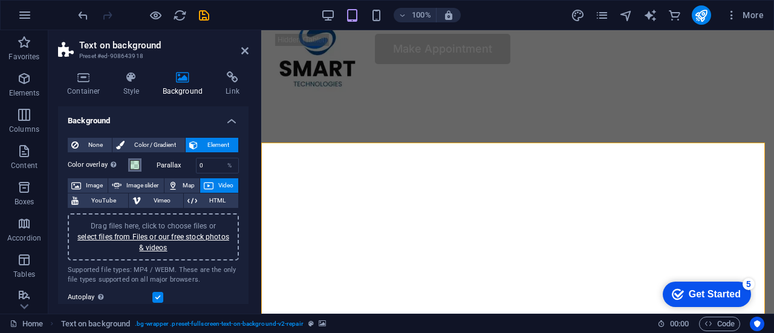
click at [131, 164] on span at bounding box center [135, 165] width 10 height 10
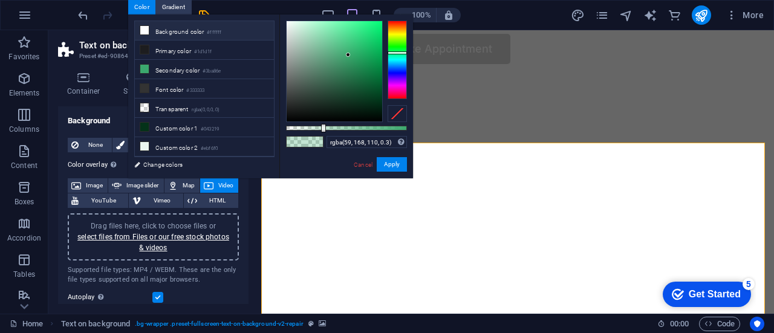
click at [167, 27] on li "Background color #ffffff" at bounding box center [204, 30] width 139 height 19
type input "rgba(255, 255, 255, 0.3)"
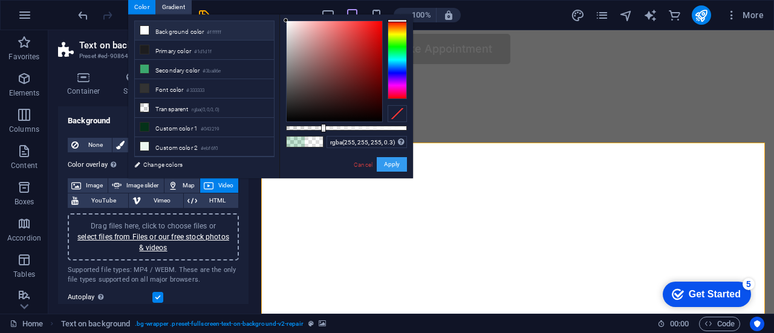
click at [386, 168] on button "Apply" at bounding box center [392, 164] width 30 height 15
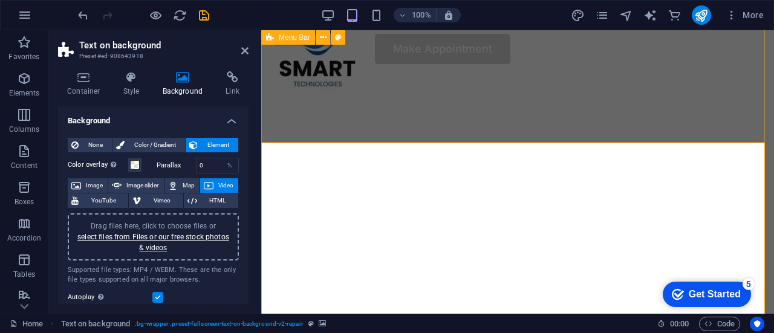
click at [561, 77] on div "Services About Us FAQ Contact Us Blog Make Appointment" at bounding box center [517, 39] width 513 height 76
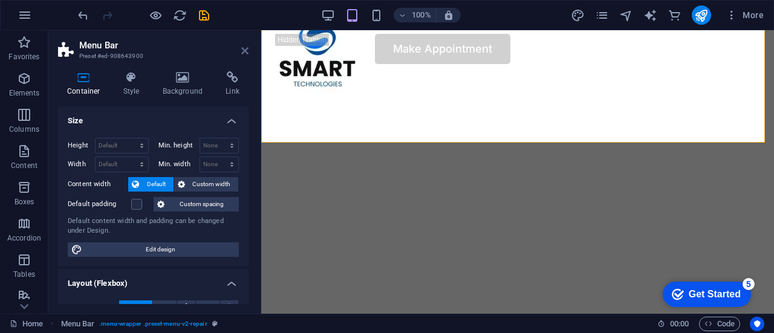
click at [246, 50] on icon at bounding box center [244, 51] width 7 height 10
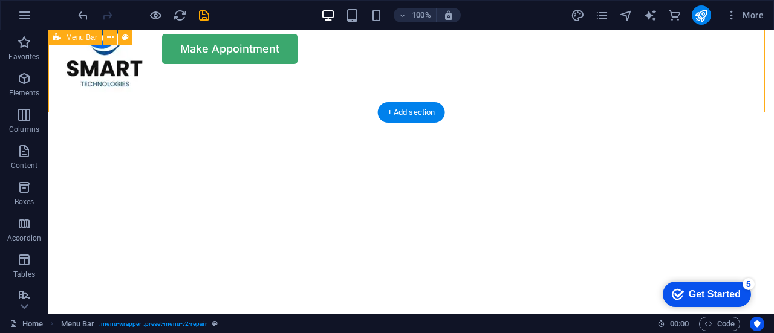
click at [398, 77] on div "Services About Us FAQ Contact Us Blog Make Appointment" at bounding box center [411, 39] width 726 height 76
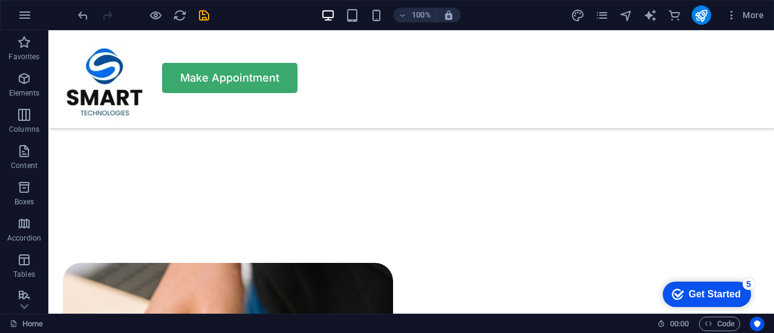
scroll to position [526, 0]
